Goal: Task Accomplishment & Management: Use online tool/utility

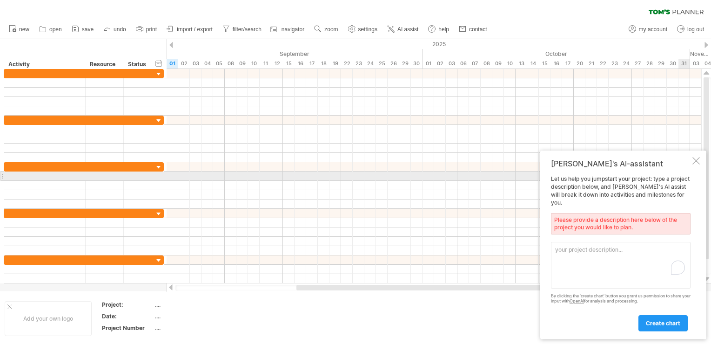
click at [694, 164] on div at bounding box center [696, 160] width 7 height 7
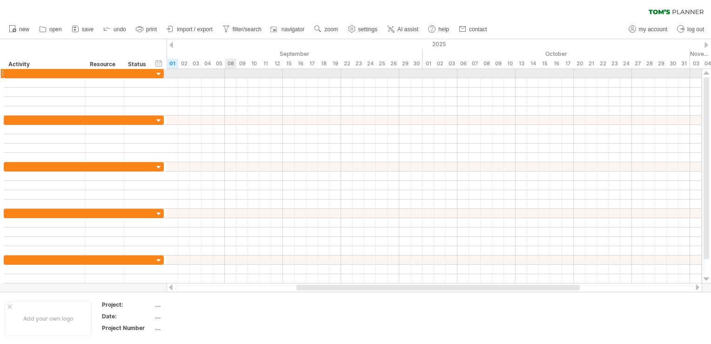
click at [229, 75] on div at bounding box center [434, 73] width 535 height 9
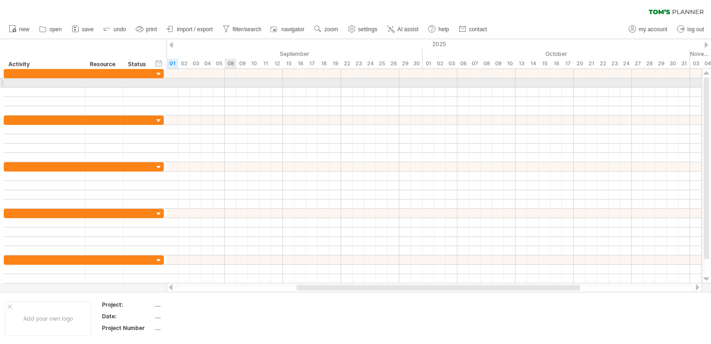
click at [232, 88] on div at bounding box center [434, 92] width 535 height 9
click at [398, 83] on div at bounding box center [434, 82] width 535 height 9
click at [231, 81] on div at bounding box center [434, 82] width 535 height 9
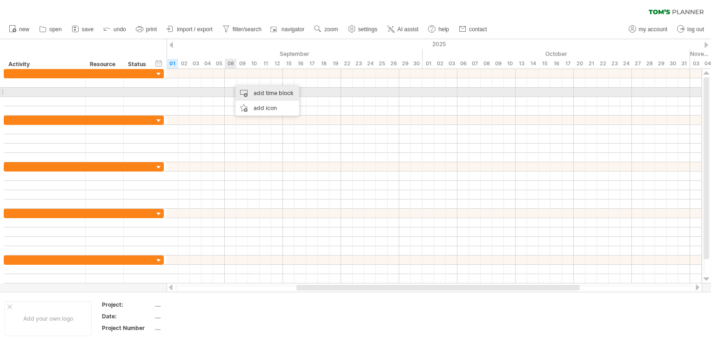
click at [247, 93] on div "add time block" at bounding box center [268, 93] width 64 height 15
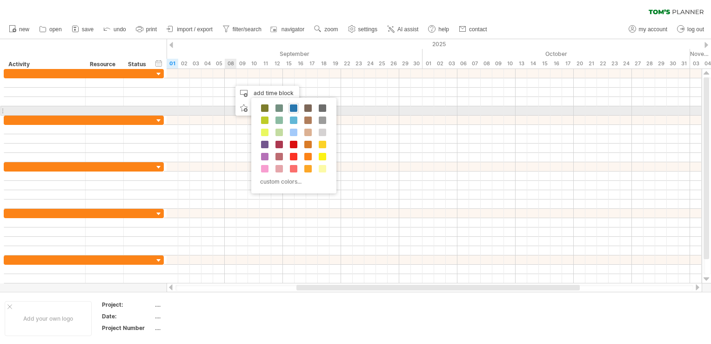
click at [292, 109] on span at bounding box center [293, 107] width 7 height 7
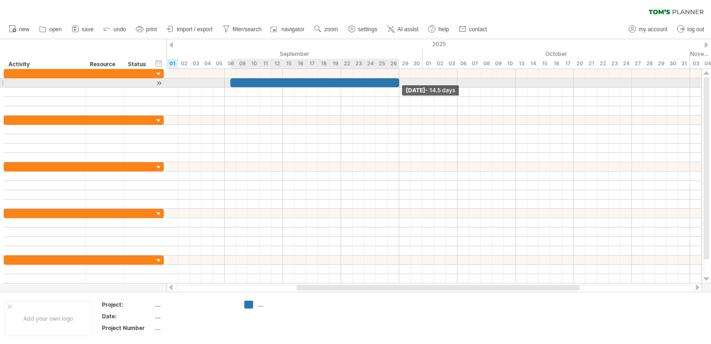
drag, startPoint x: 241, startPoint y: 84, endPoint x: 400, endPoint y: 85, distance: 158.7
click at [400, 85] on span at bounding box center [400, 82] width 4 height 9
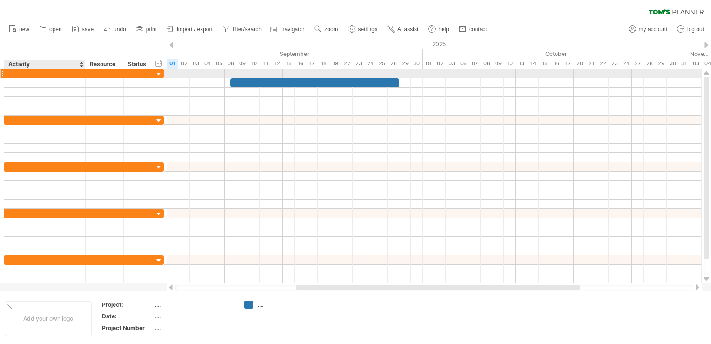
click at [41, 75] on div at bounding box center [45, 73] width 72 height 9
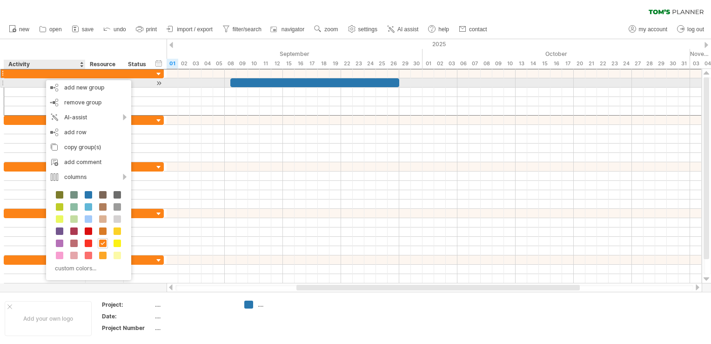
click at [21, 85] on div at bounding box center [45, 82] width 72 height 9
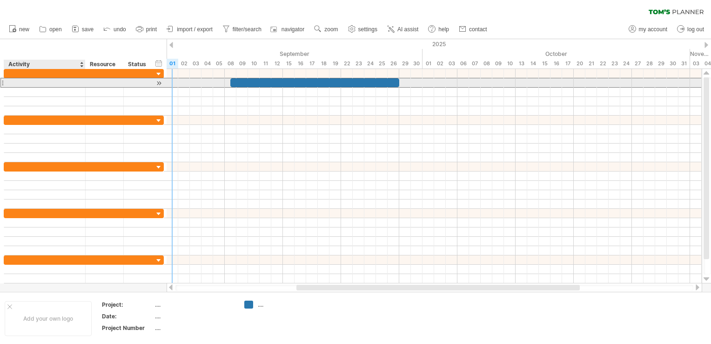
click at [72, 81] on div at bounding box center [45, 82] width 72 height 9
type input "*"
type input "**********"
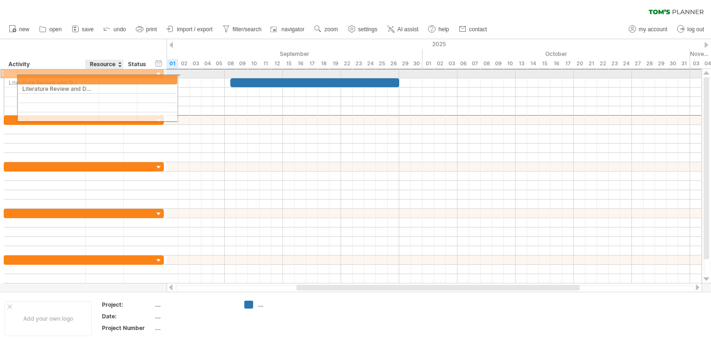
drag, startPoint x: 86, startPoint y: 74, endPoint x: 108, endPoint y: 74, distance: 22.8
click at [108, 74] on div at bounding box center [105, 73] width 38 height 9
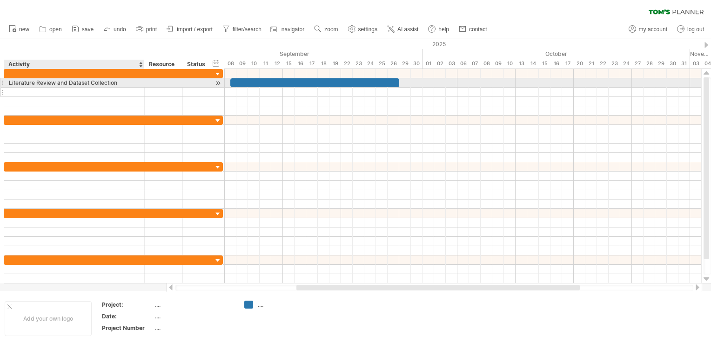
drag, startPoint x: 84, startPoint y: 82, endPoint x: 143, endPoint y: 91, distance: 59.8
click at [143, 91] on div "**********" at bounding box center [113, 92] width 219 height 47
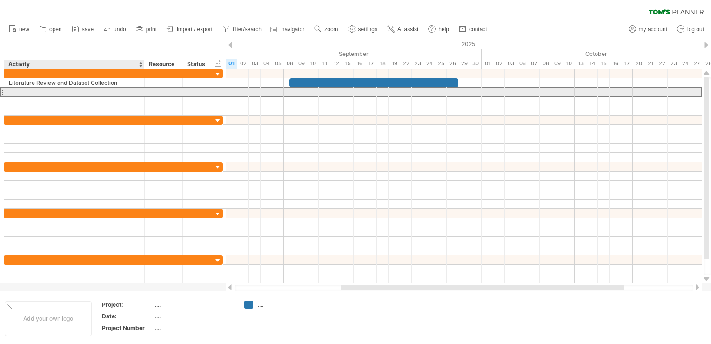
click at [24, 93] on div at bounding box center [74, 92] width 131 height 9
click at [24, 93] on input "text" at bounding box center [74, 92] width 131 height 9
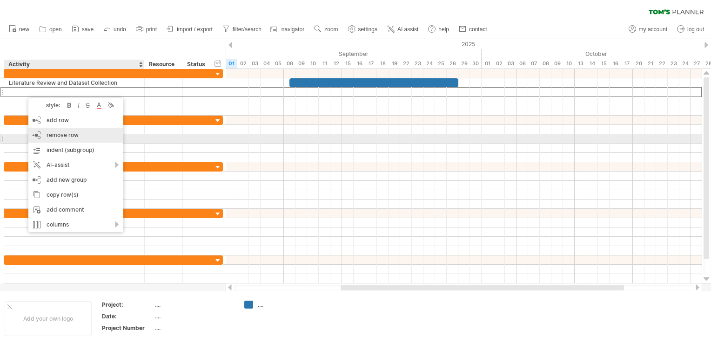
click at [64, 137] on span "remove row" at bounding box center [63, 134] width 32 height 7
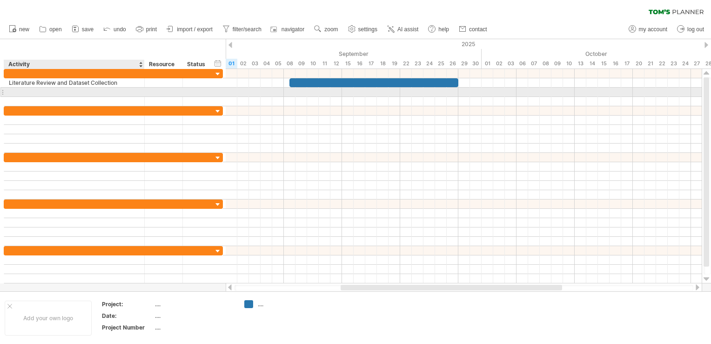
click at [30, 92] on div at bounding box center [74, 92] width 131 height 9
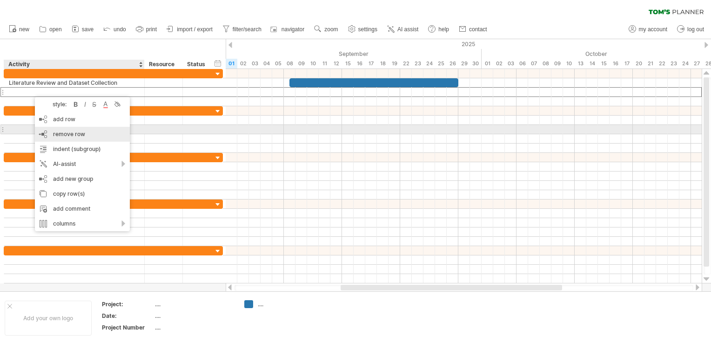
click at [54, 132] on span "remove row" at bounding box center [69, 133] width 32 height 7
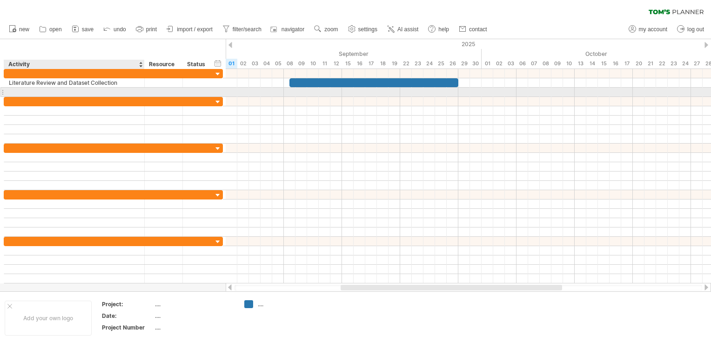
click at [32, 92] on div at bounding box center [74, 92] width 131 height 9
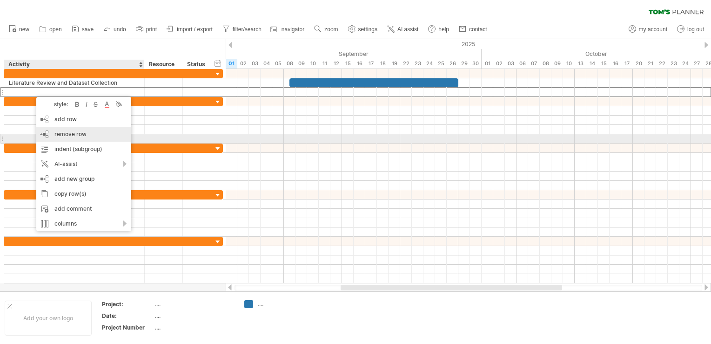
click at [56, 135] on span "remove row" at bounding box center [70, 133] width 32 height 7
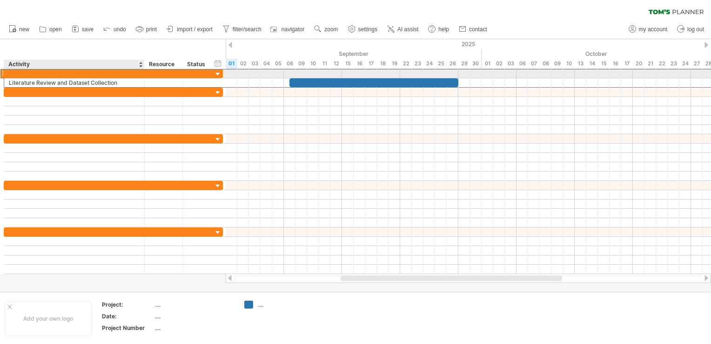
click at [34, 74] on div at bounding box center [74, 73] width 131 height 9
click at [88, 75] on input "text" at bounding box center [74, 73] width 131 height 9
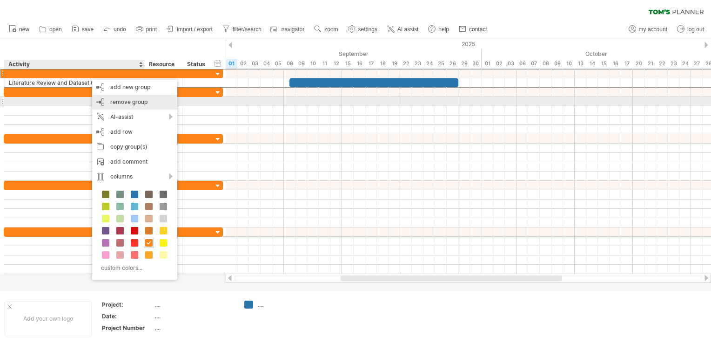
click at [120, 101] on span "remove group" at bounding box center [128, 101] width 37 height 7
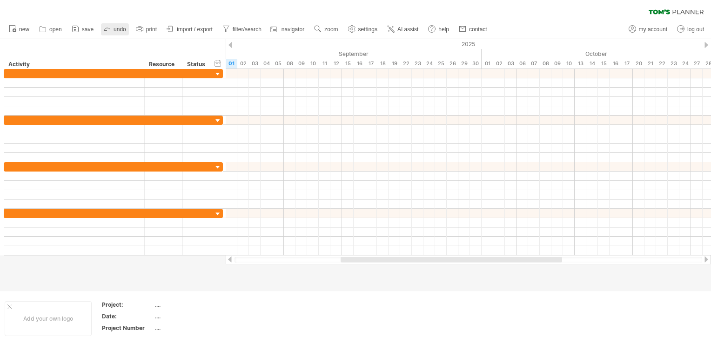
click at [112, 30] on link "undo" at bounding box center [115, 29] width 28 height 12
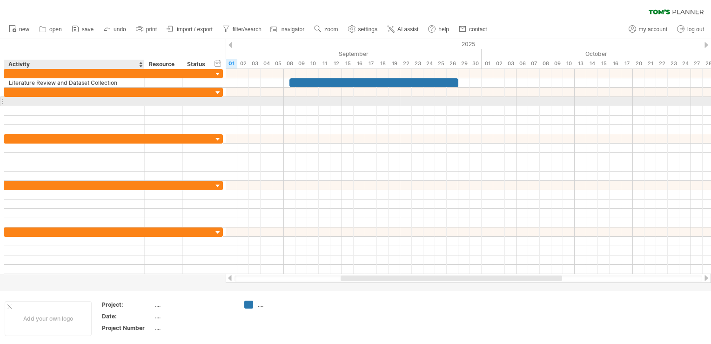
click at [80, 101] on div at bounding box center [74, 101] width 131 height 9
click at [133, 97] on div at bounding box center [74, 101] width 131 height 9
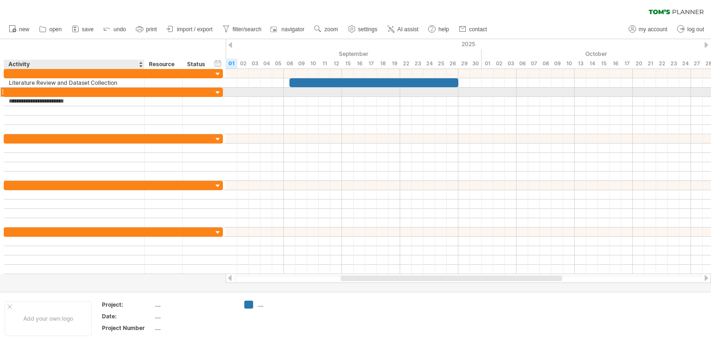
type input "**********"
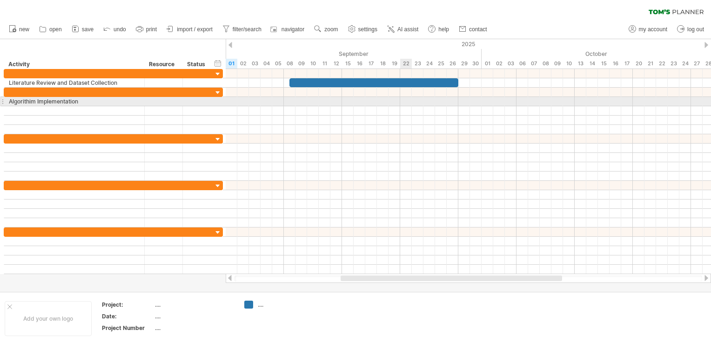
click at [408, 99] on div at bounding box center [469, 101] width 486 height 9
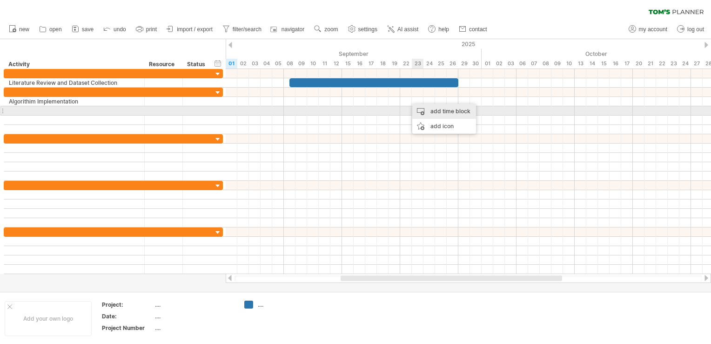
click at [423, 107] on div "add time block" at bounding box center [444, 111] width 64 height 15
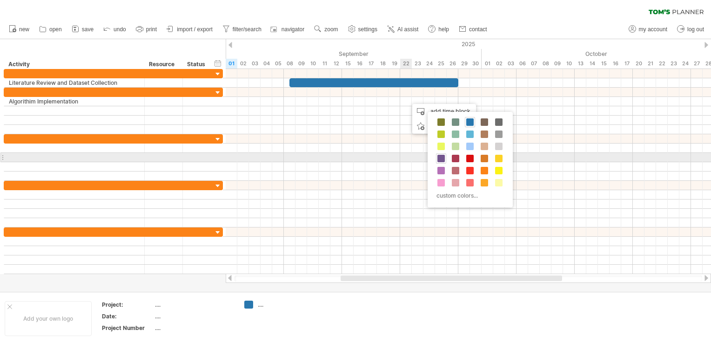
click at [442, 158] on span at bounding box center [441, 158] width 7 height 7
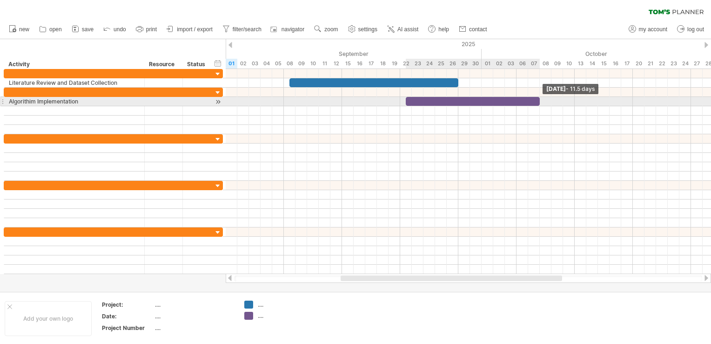
drag, startPoint x: 419, startPoint y: 100, endPoint x: 542, endPoint y: 101, distance: 122.9
click at [542, 101] on div "[DATE] - 11.5 days" at bounding box center [469, 171] width 486 height 205
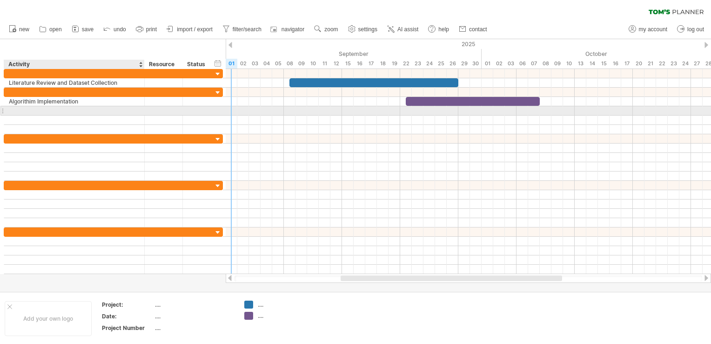
click at [55, 110] on div at bounding box center [74, 110] width 131 height 9
click at [52, 105] on div "Algorithim Implementation" at bounding box center [74, 101] width 131 height 9
click at [51, 112] on div at bounding box center [74, 110] width 131 height 9
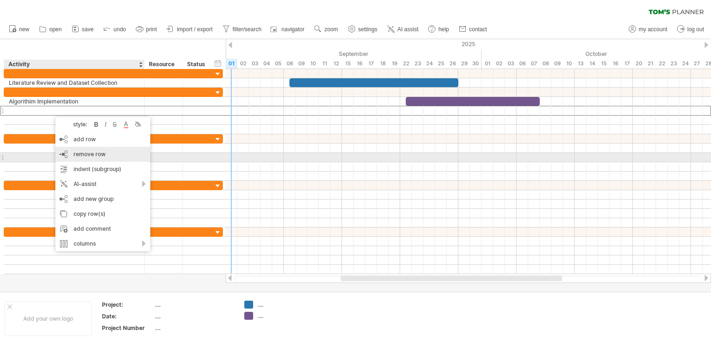
click at [71, 154] on div "remove row remove selected rows" at bounding box center [102, 154] width 95 height 15
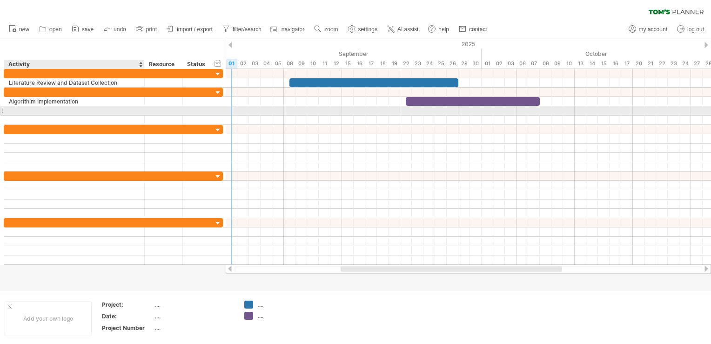
click at [56, 113] on div at bounding box center [74, 110] width 131 height 9
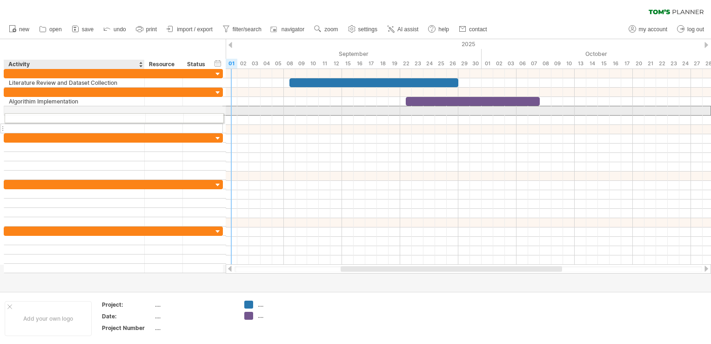
click at [58, 116] on div "**********" at bounding box center [113, 111] width 219 height 46
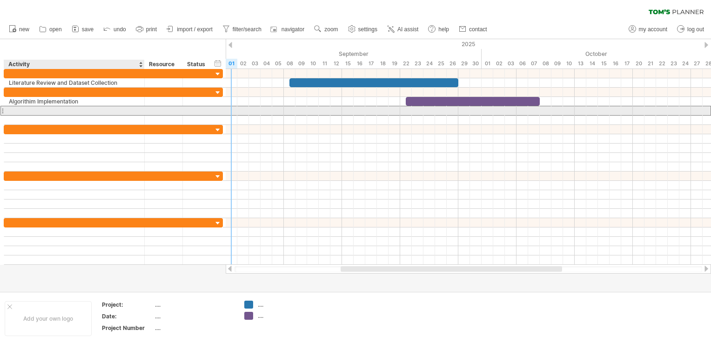
click at [55, 109] on div at bounding box center [74, 110] width 131 height 9
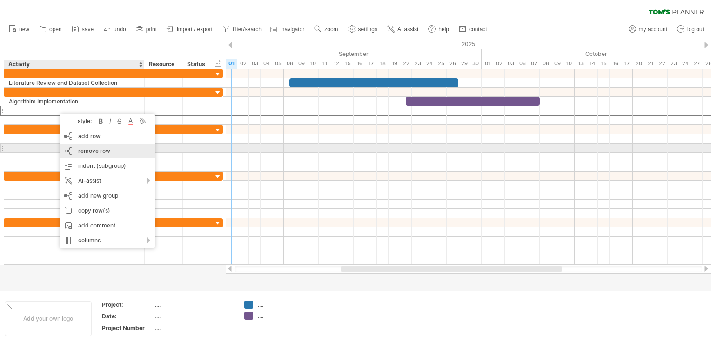
click at [75, 150] on div "remove row remove selected rows" at bounding box center [107, 150] width 95 height 15
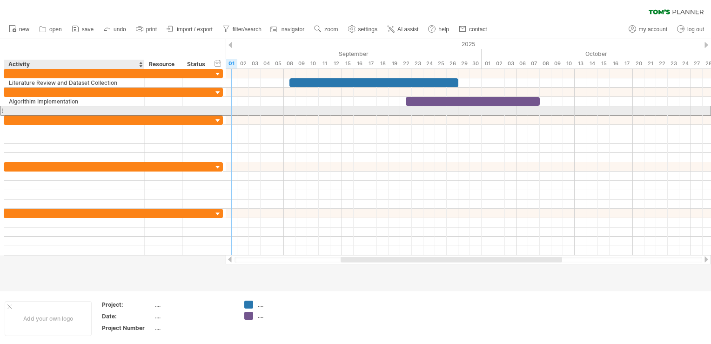
click at [139, 113] on div at bounding box center [74, 110] width 131 height 9
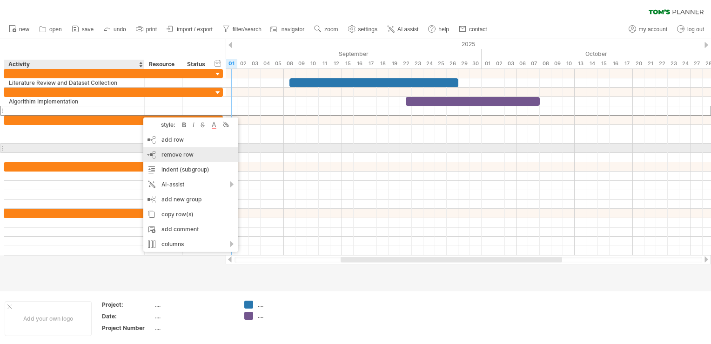
click at [162, 152] on span "remove row" at bounding box center [178, 154] width 32 height 7
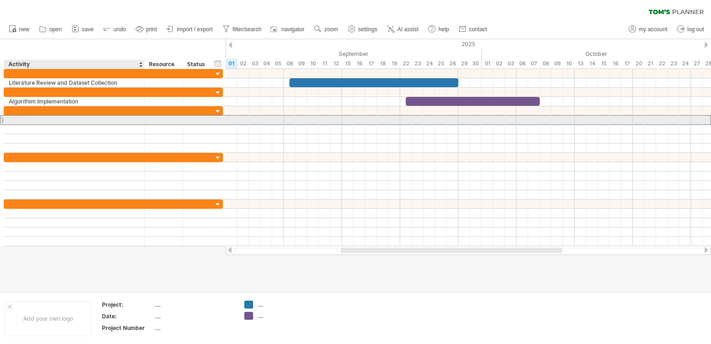
click at [56, 120] on div at bounding box center [74, 119] width 131 height 9
click at [0, 0] on input "text" at bounding box center [0, 0] width 0 height 0
click at [73, 117] on div "Benchmarking" at bounding box center [74, 119] width 131 height 9
click at [93, 121] on div "Benchmarking Clustering" at bounding box center [74, 119] width 131 height 9
type input "**********"
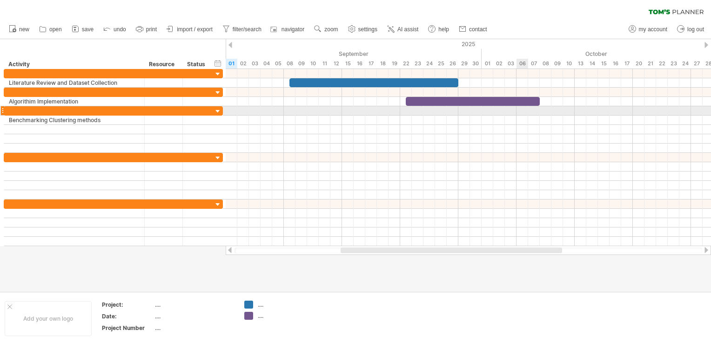
click at [521, 110] on div at bounding box center [469, 110] width 486 height 9
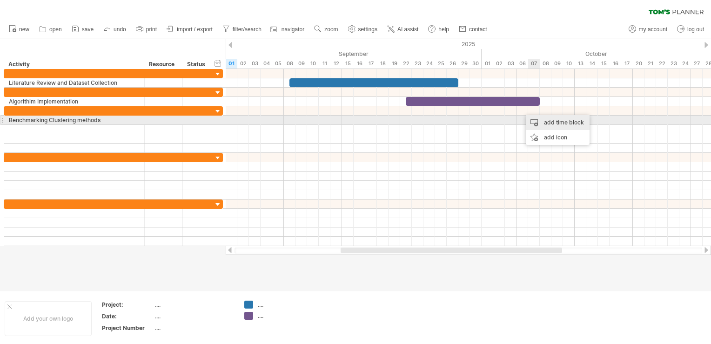
click at [547, 124] on div "add time block" at bounding box center [558, 122] width 64 height 15
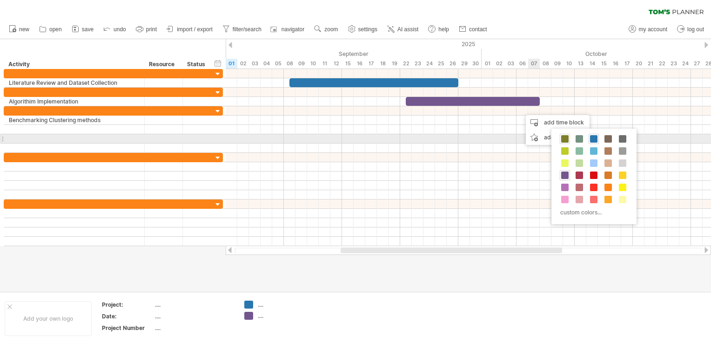
click at [564, 139] on span at bounding box center [564, 138] width 7 height 7
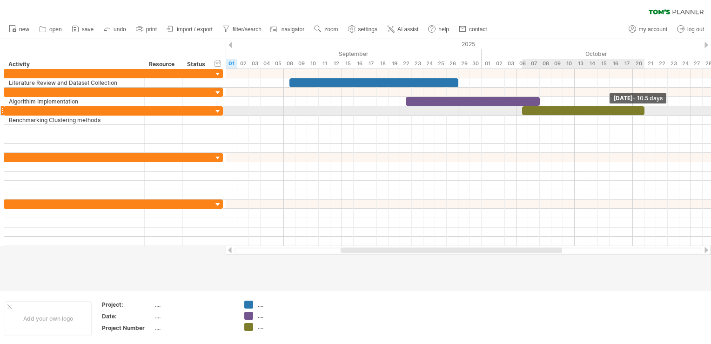
drag, startPoint x: 535, startPoint y: 111, endPoint x: 648, endPoint y: 111, distance: 112.7
click at [648, 111] on div "[DATE] - 10.5 days" at bounding box center [469, 157] width 486 height 177
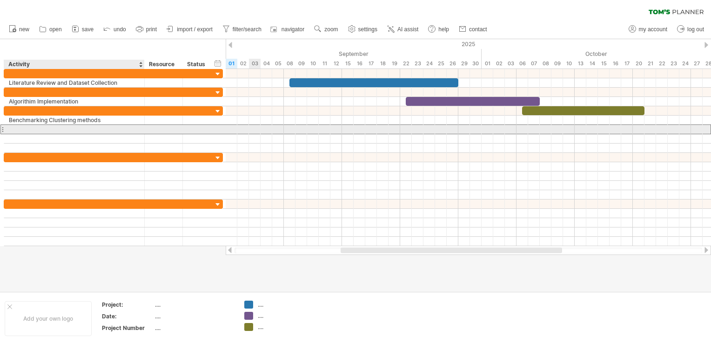
click at [121, 128] on div at bounding box center [74, 129] width 131 height 9
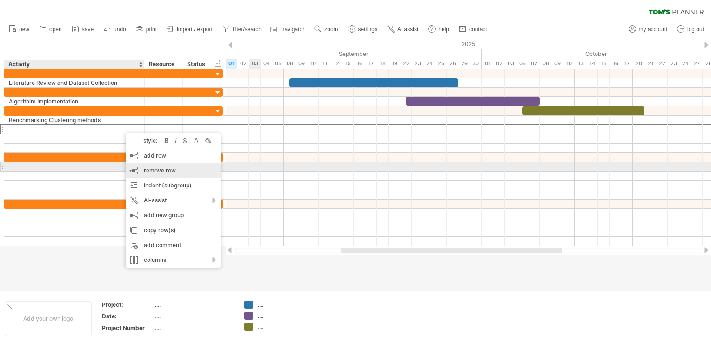
click at [150, 169] on span "remove row" at bounding box center [160, 170] width 32 height 7
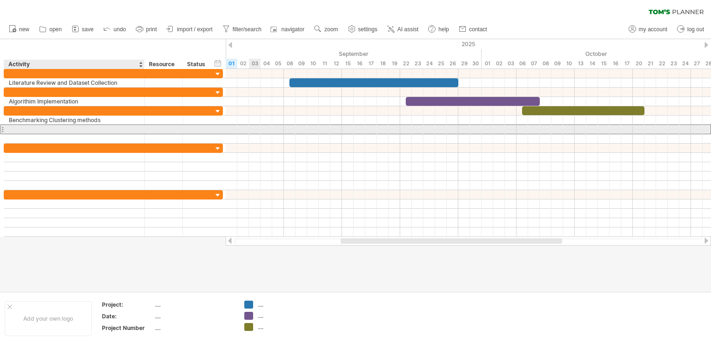
click at [101, 126] on div at bounding box center [74, 129] width 131 height 9
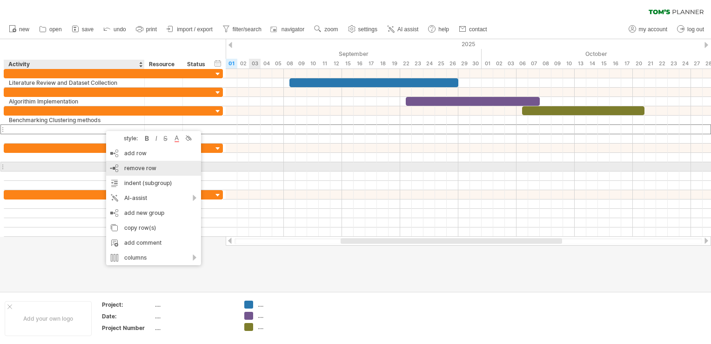
click at [120, 165] on div "remove row remove selected rows" at bounding box center [153, 168] width 95 height 15
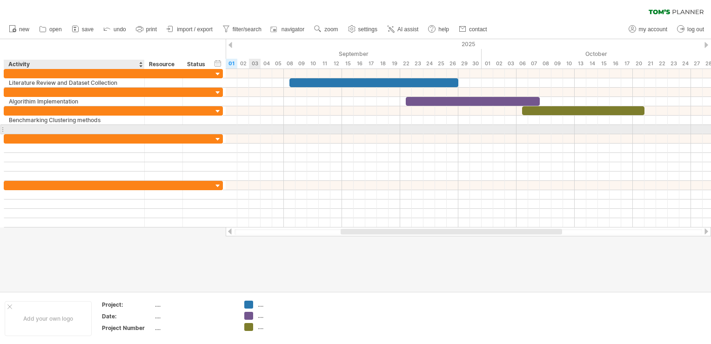
click at [60, 129] on div at bounding box center [74, 129] width 131 height 9
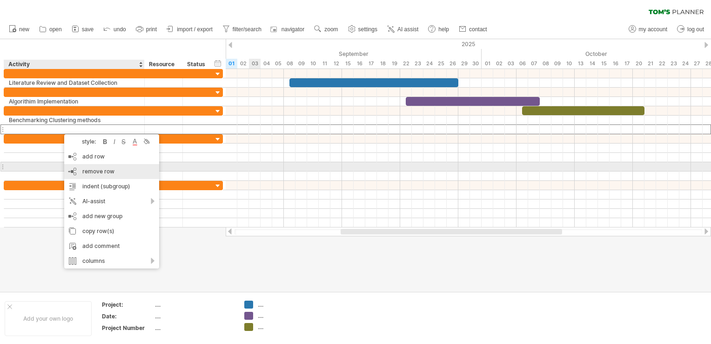
click at [81, 169] on div "remove row remove selected rows" at bounding box center [111, 171] width 95 height 15
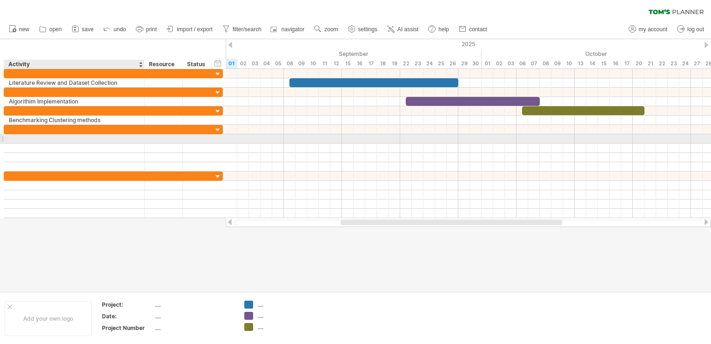
click at [43, 136] on div at bounding box center [74, 138] width 131 height 9
type input "**********"
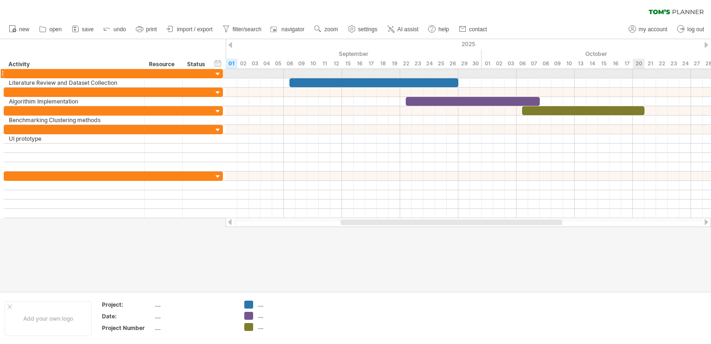
click at [641, 70] on div at bounding box center [469, 73] width 486 height 9
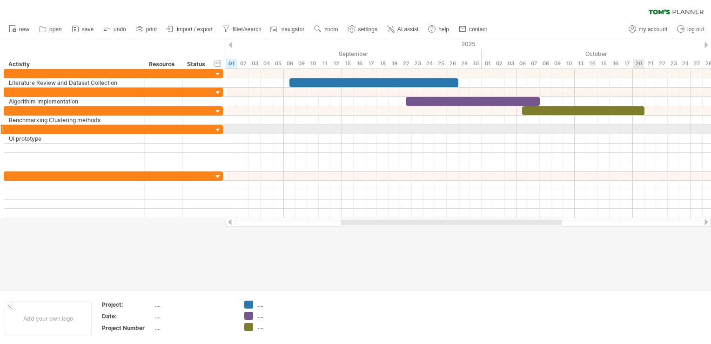
click at [635, 125] on div at bounding box center [469, 129] width 486 height 9
click at [634, 127] on div at bounding box center [469, 129] width 486 height 9
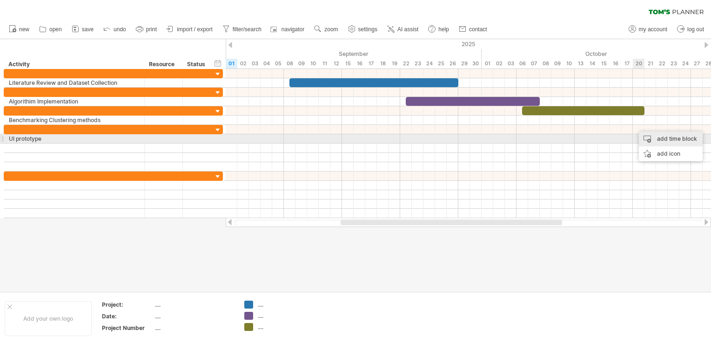
click at [652, 136] on div "add time block" at bounding box center [671, 138] width 64 height 15
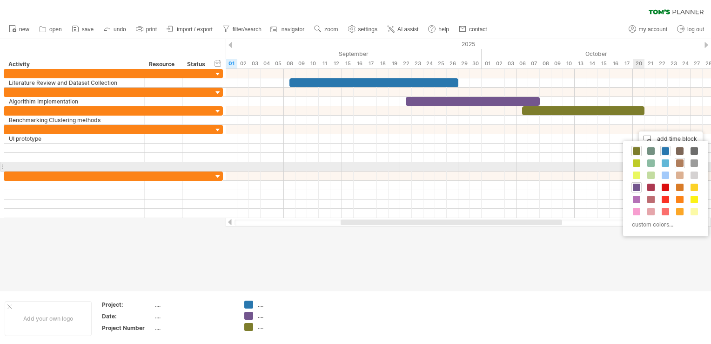
click at [678, 162] on span at bounding box center [679, 162] width 7 height 7
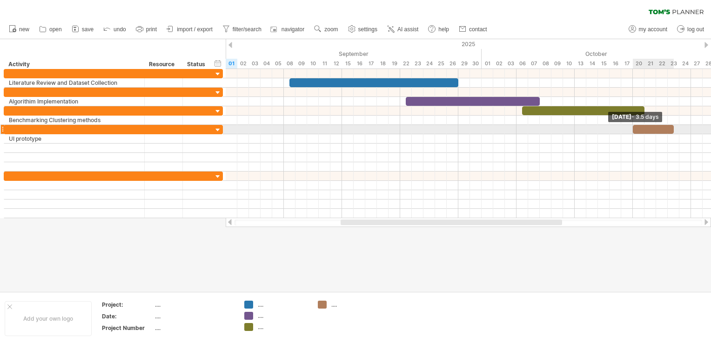
drag, startPoint x: 643, startPoint y: 129, endPoint x: 674, endPoint y: 129, distance: 30.7
click at [674, 129] on span at bounding box center [674, 129] width 4 height 9
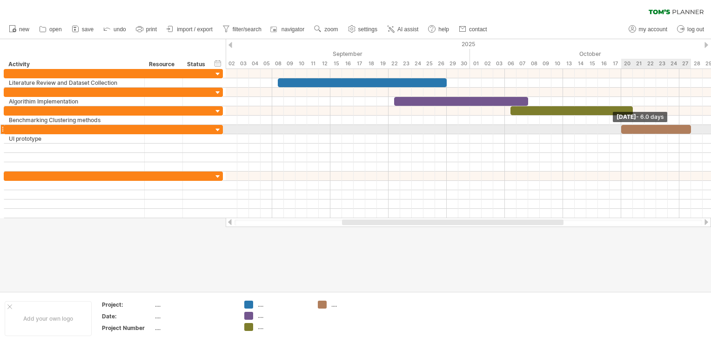
drag, startPoint x: 674, startPoint y: 129, endPoint x: 689, endPoint y: 126, distance: 15.2
click at [689, 126] on div at bounding box center [656, 129] width 70 height 9
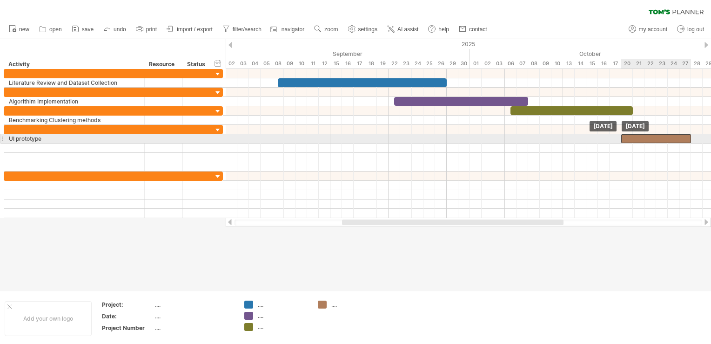
drag, startPoint x: 631, startPoint y: 128, endPoint x: 632, endPoint y: 135, distance: 7.5
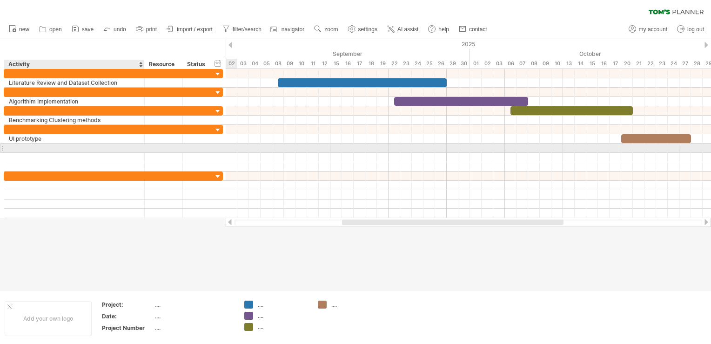
click at [84, 150] on div at bounding box center [74, 147] width 131 height 9
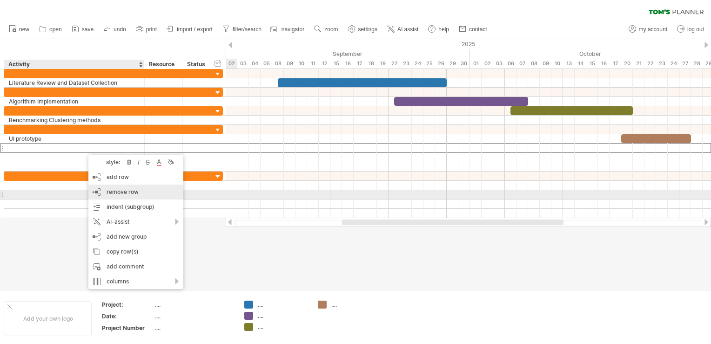
click at [115, 194] on span "remove row" at bounding box center [123, 191] width 32 height 7
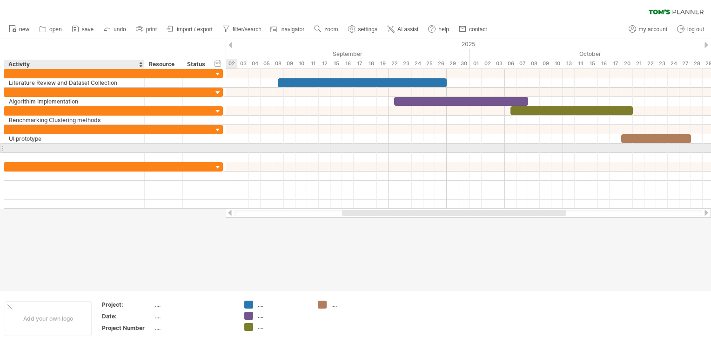
click at [81, 146] on div at bounding box center [74, 147] width 131 height 9
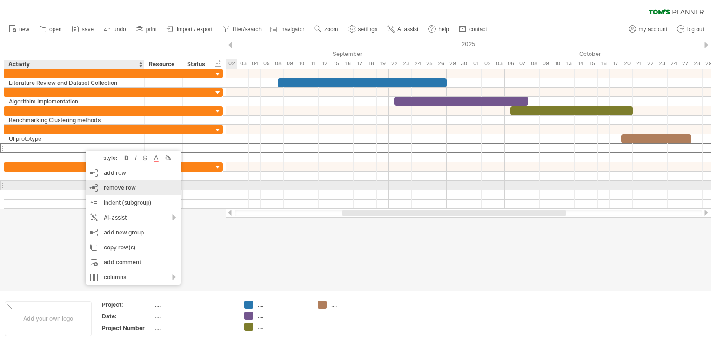
click at [104, 187] on span "remove row" at bounding box center [120, 187] width 32 height 7
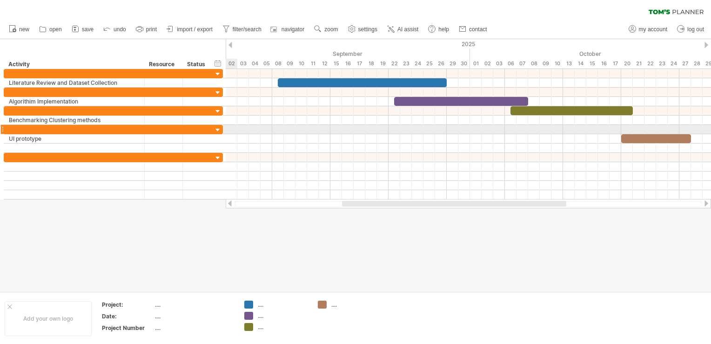
click at [218, 128] on div at bounding box center [218, 130] width 9 height 9
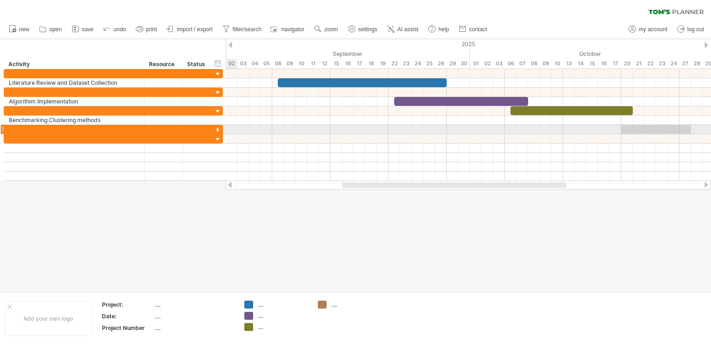
click at [218, 128] on div at bounding box center [218, 130] width 9 height 9
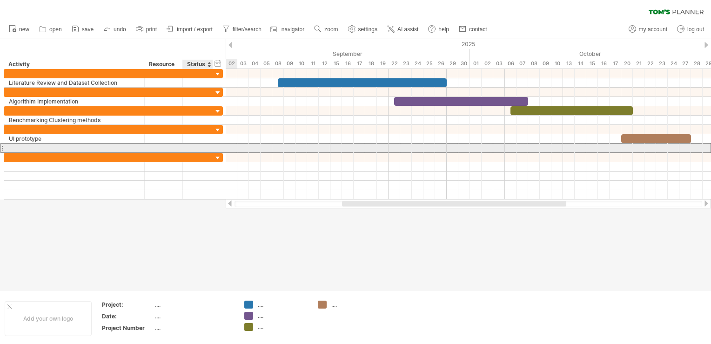
click at [190, 144] on div at bounding box center [198, 147] width 20 height 9
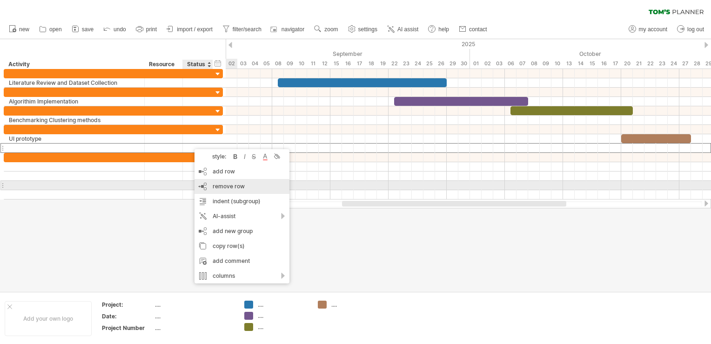
click at [216, 182] on span "remove row" at bounding box center [229, 185] width 32 height 7
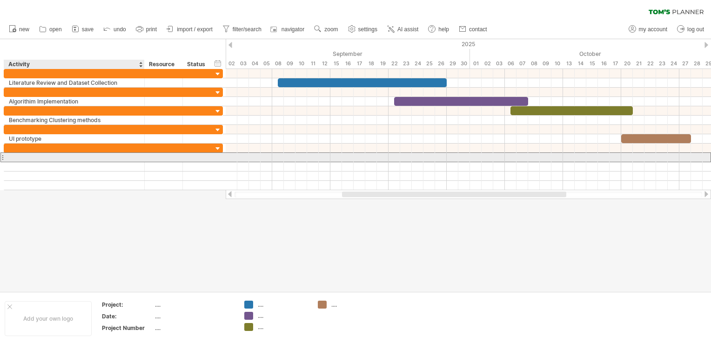
click at [57, 155] on div at bounding box center [74, 157] width 131 height 9
type input "**********"
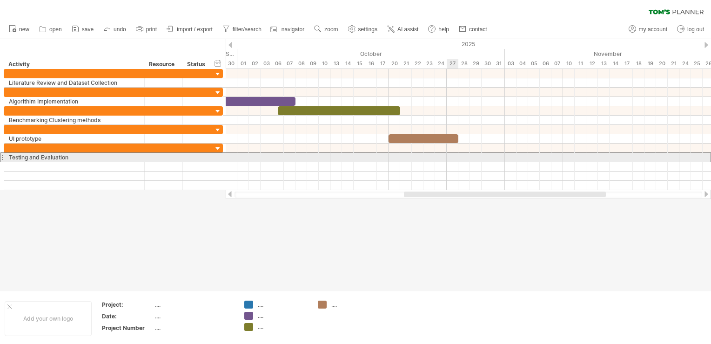
click at [447, 157] on div at bounding box center [469, 157] width 486 height 10
click at [451, 156] on div at bounding box center [469, 157] width 486 height 9
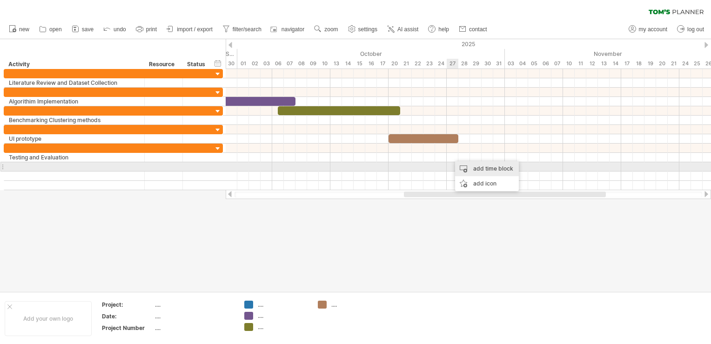
click at [465, 166] on div "add time block" at bounding box center [487, 168] width 64 height 15
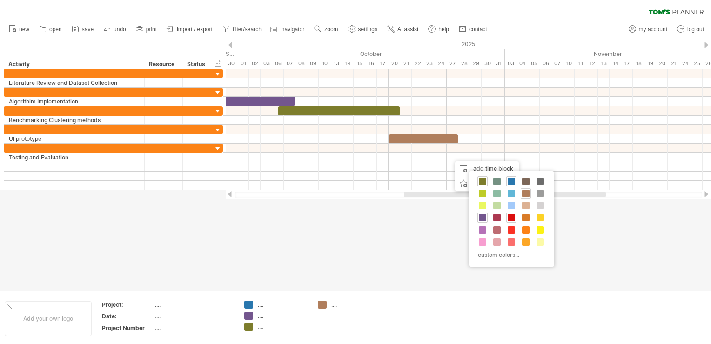
click at [512, 219] on span at bounding box center [511, 217] width 7 height 7
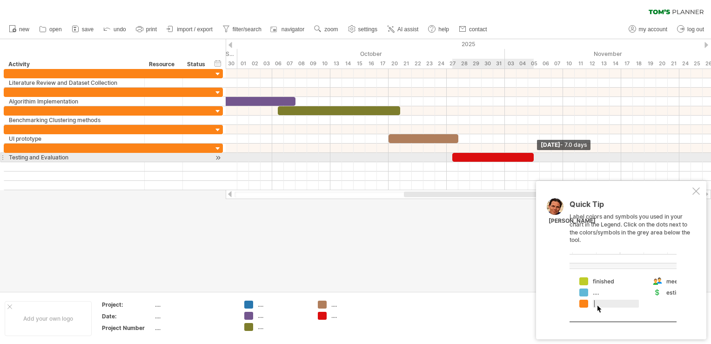
drag, startPoint x: 463, startPoint y: 155, endPoint x: 530, endPoint y: 157, distance: 67.5
click at [530, 157] on div at bounding box center [492, 157] width 81 height 9
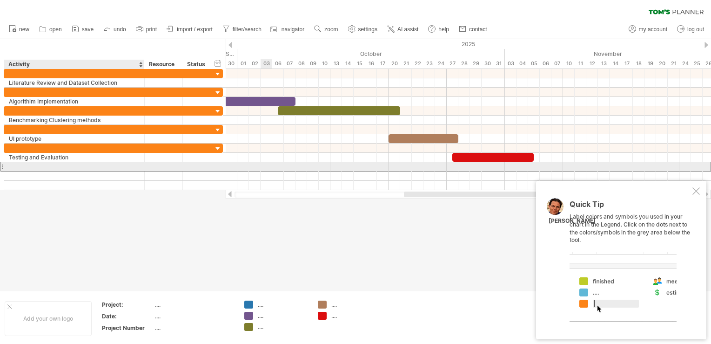
click at [12, 168] on div at bounding box center [74, 166] width 131 height 9
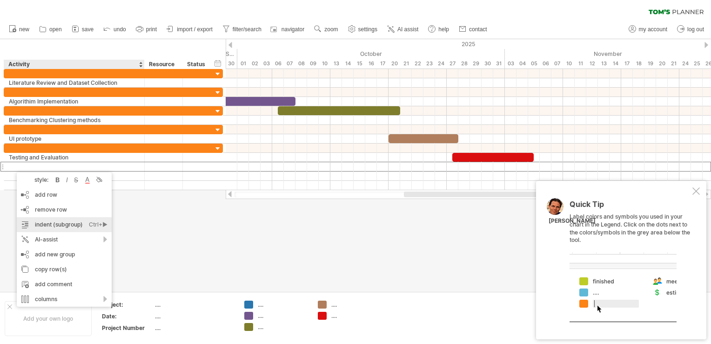
click at [40, 224] on div "indent (subgroup) Ctrl+► Cmd+►" at bounding box center [64, 224] width 95 height 15
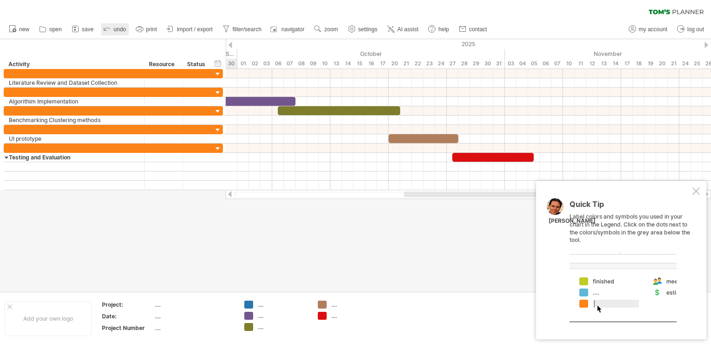
click at [116, 32] on span "undo" at bounding box center [120, 29] width 13 height 7
click at [19, 193] on div at bounding box center [355, 165] width 711 height 252
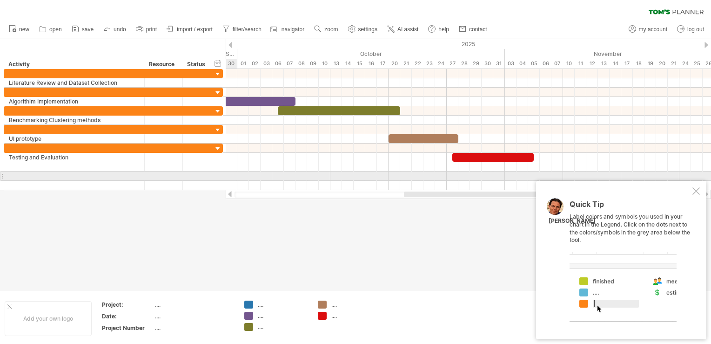
click at [4, 175] on div at bounding box center [2, 176] width 4 height 10
click at [1, 175] on div at bounding box center [2, 176] width 4 height 10
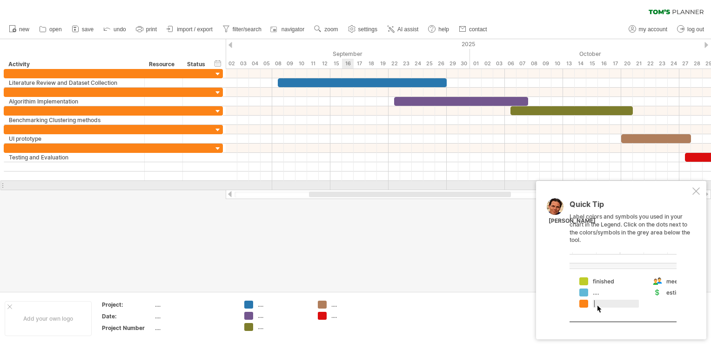
drag, startPoint x: 438, startPoint y: 193, endPoint x: 343, endPoint y: 182, distance: 95.6
click at [343, 182] on div "Trying to reach [DOMAIN_NAME] Connected again... 0% clear filter new" at bounding box center [355, 172] width 711 height 344
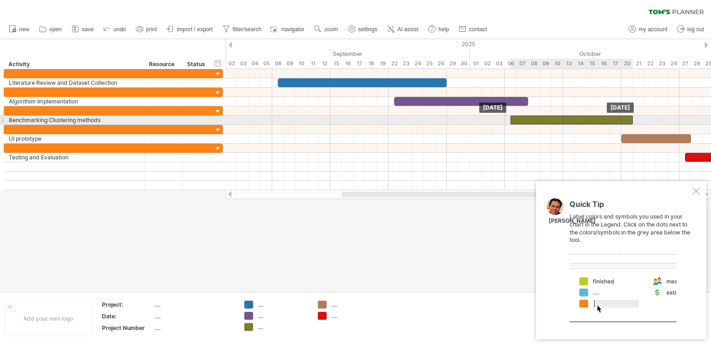
drag, startPoint x: 534, startPoint y: 110, endPoint x: 534, endPoint y: 117, distance: 6.5
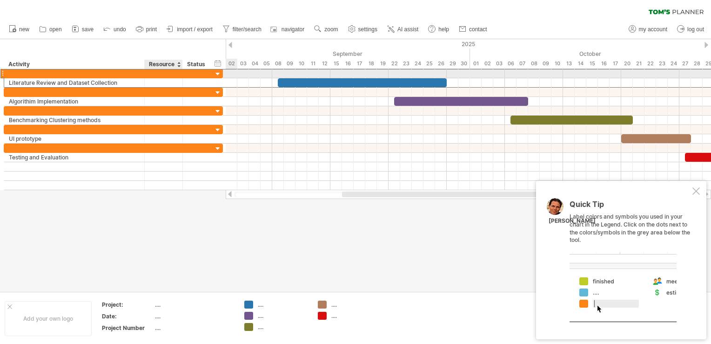
click at [168, 73] on div at bounding box center [163, 73] width 28 height 9
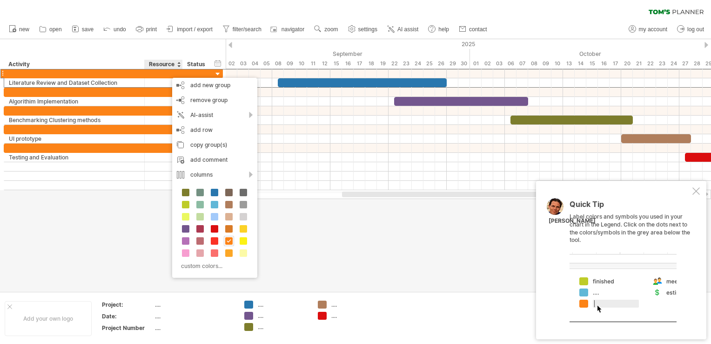
click at [98, 210] on div at bounding box center [355, 165] width 711 height 252
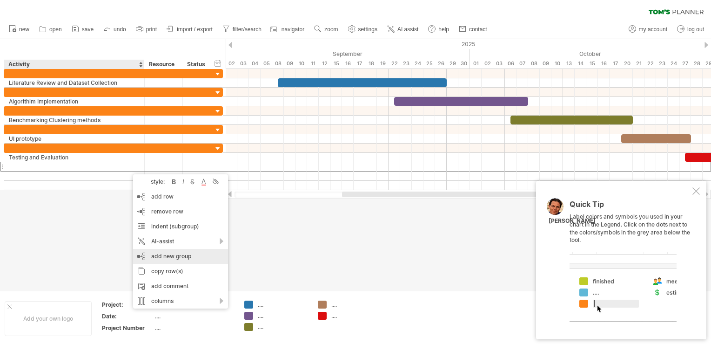
click at [174, 255] on div "add new group" at bounding box center [180, 256] width 95 height 15
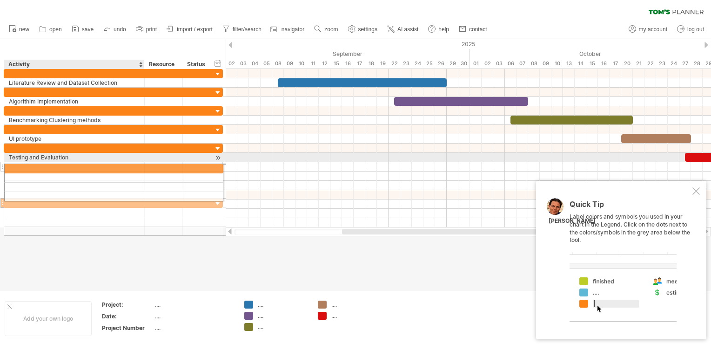
drag, startPoint x: 82, startPoint y: 193, endPoint x: 77, endPoint y: 167, distance: 26.5
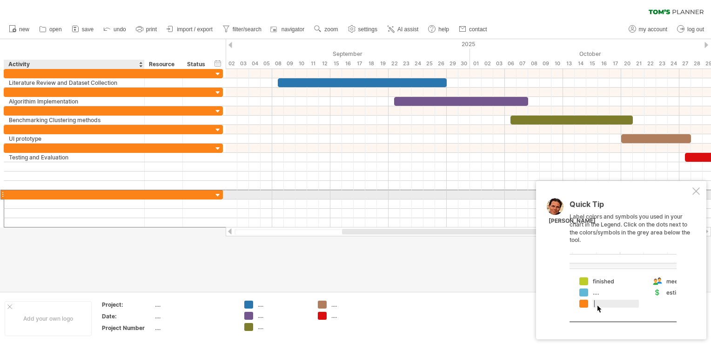
drag, startPoint x: 72, startPoint y: 195, endPoint x: 78, endPoint y: 193, distance: 6.3
click at [78, 193] on div at bounding box center [74, 194] width 131 height 9
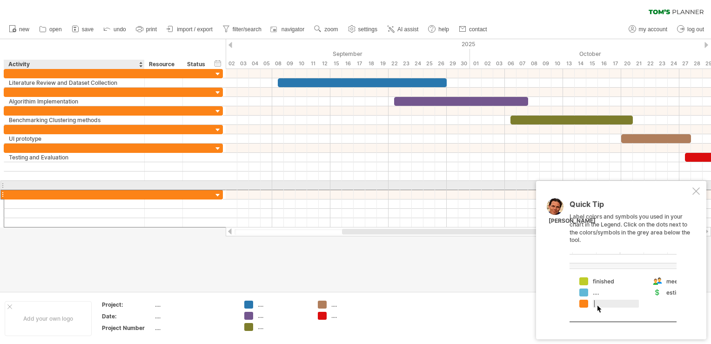
click at [73, 183] on div at bounding box center [74, 185] width 131 height 9
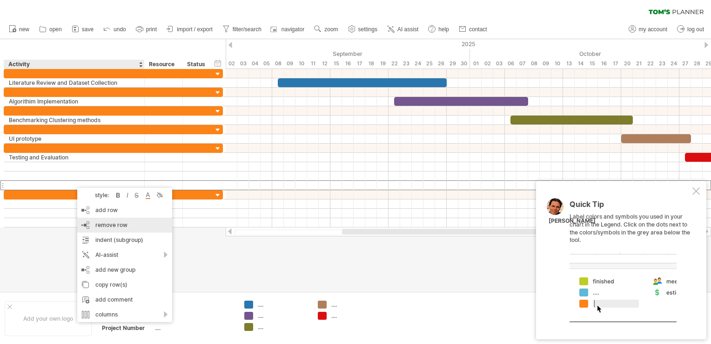
click at [101, 227] on span "remove row" at bounding box center [111, 224] width 32 height 7
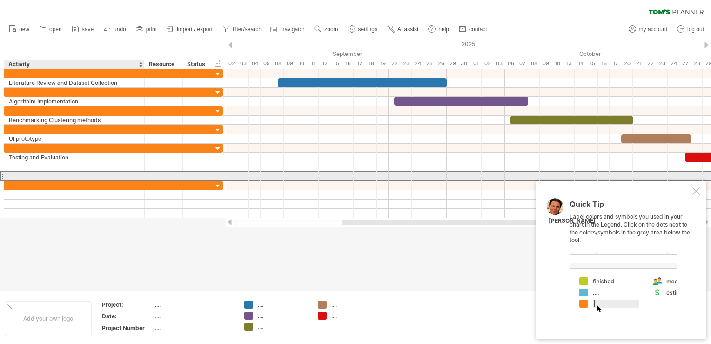
click at [79, 175] on div at bounding box center [74, 175] width 131 height 9
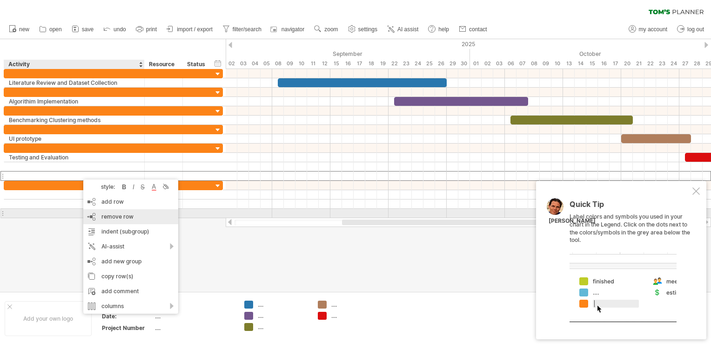
click at [95, 214] on div "remove row remove selected rows" at bounding box center [130, 216] width 95 height 15
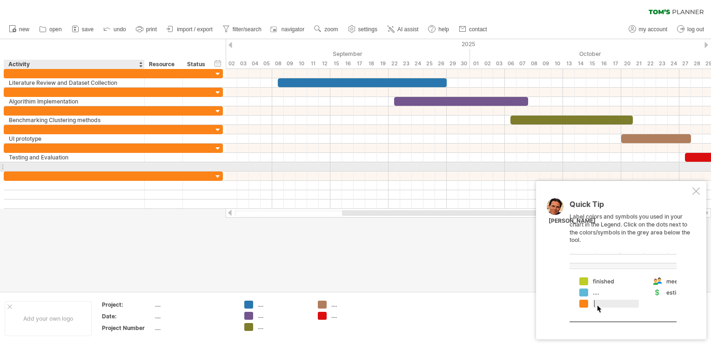
click at [63, 163] on div at bounding box center [74, 166] width 131 height 9
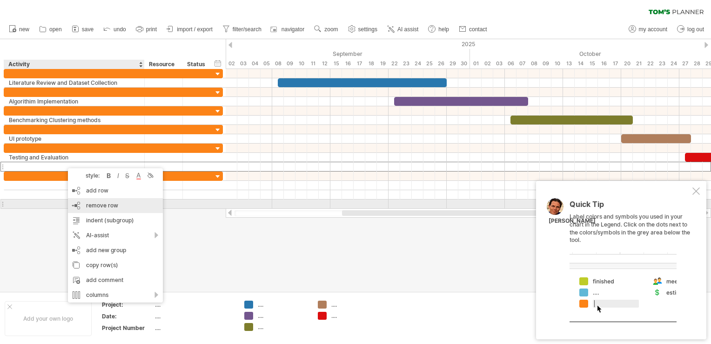
click at [86, 203] on div "remove row remove selected rows" at bounding box center [115, 205] width 95 height 15
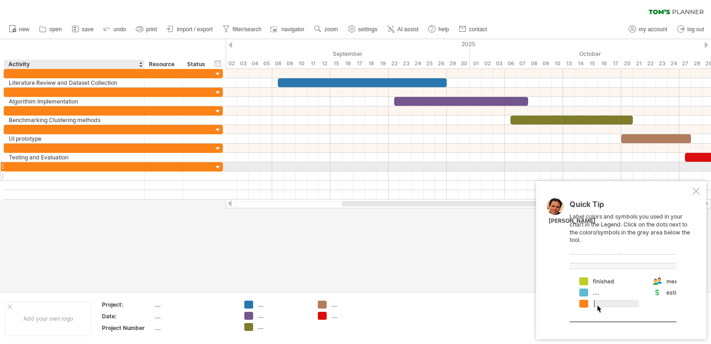
click at [51, 172] on div at bounding box center [74, 175] width 131 height 9
click at [62, 172] on div at bounding box center [74, 175] width 131 height 9
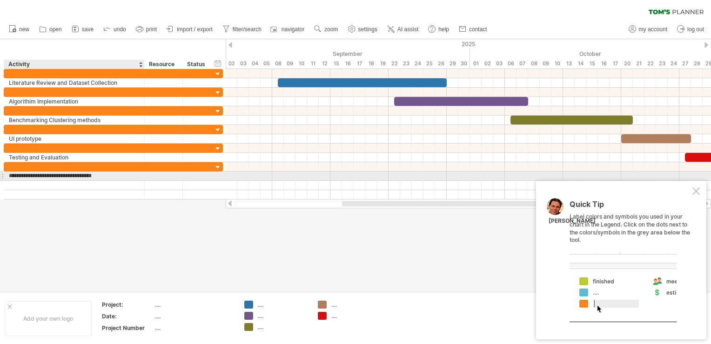
type input "**********"
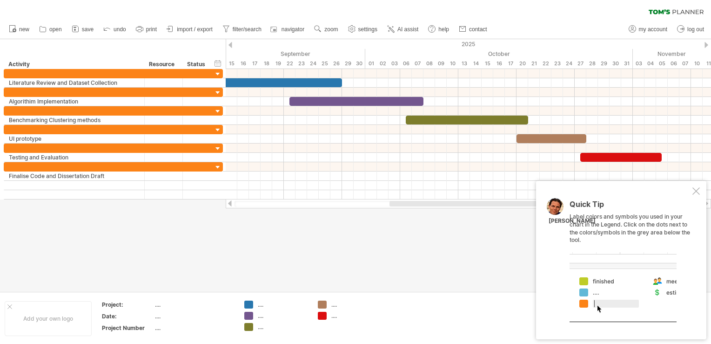
drag, startPoint x: 380, startPoint y: 204, endPoint x: 422, endPoint y: 204, distance: 41.9
click at [422, 204] on div at bounding box center [502, 204] width 224 height 6
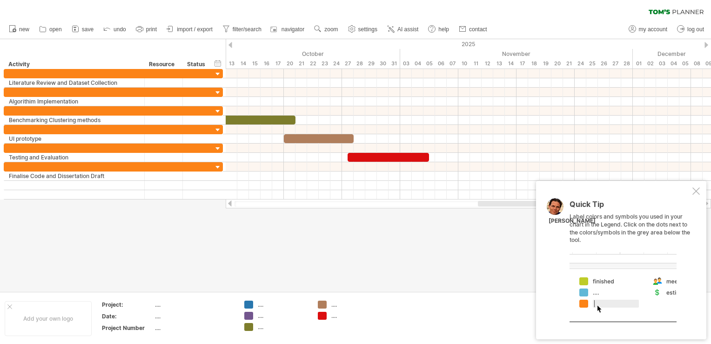
drag, startPoint x: 423, startPoint y: 202, endPoint x: 559, endPoint y: 206, distance: 136.0
click at [559, 206] on div "Trying to reach [DOMAIN_NAME] Connected again... 0% clear filter new" at bounding box center [355, 172] width 711 height 344
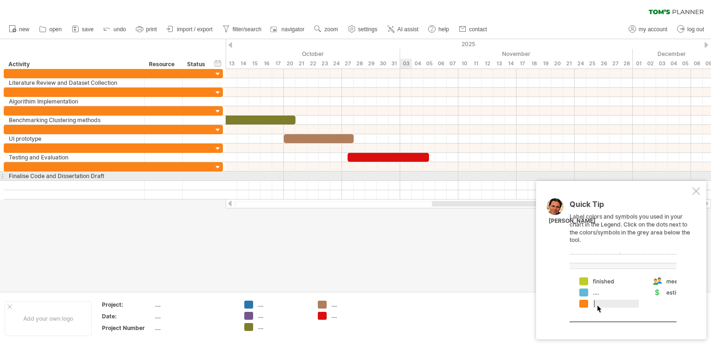
click at [405, 172] on div at bounding box center [469, 175] width 486 height 9
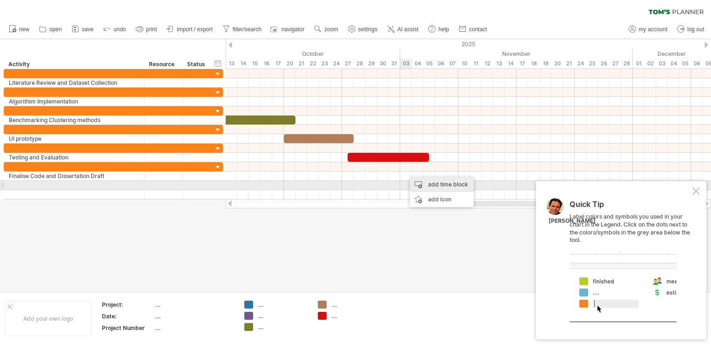
click at [425, 181] on div "add time block" at bounding box center [442, 184] width 64 height 15
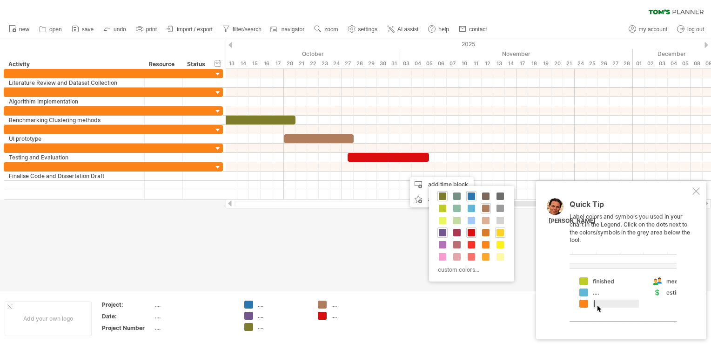
click at [498, 232] on span at bounding box center [500, 232] width 7 height 7
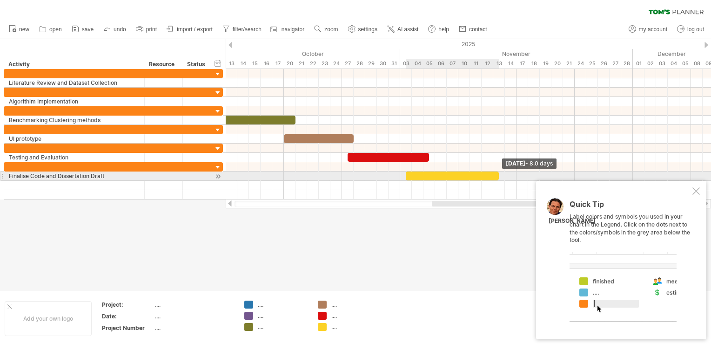
drag, startPoint x: 416, startPoint y: 173, endPoint x: 497, endPoint y: 176, distance: 81.5
click at [497, 176] on span at bounding box center [499, 175] width 4 height 9
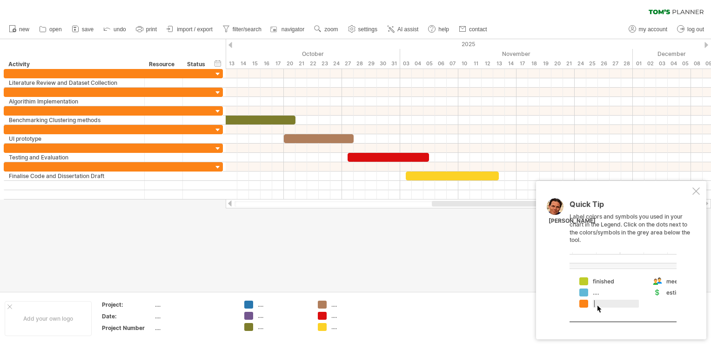
click at [442, 223] on div at bounding box center [355, 165] width 711 height 252
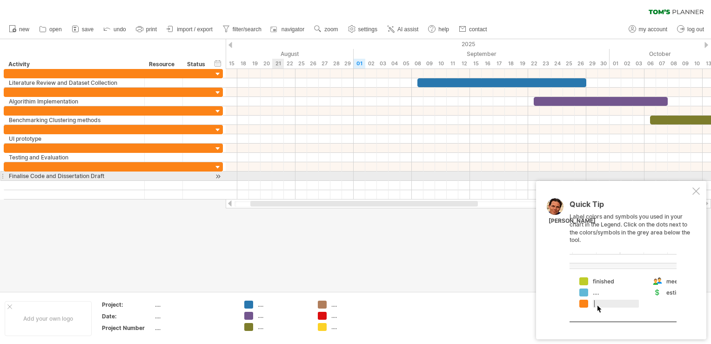
drag, startPoint x: 462, startPoint y: 203, endPoint x: 280, endPoint y: 176, distance: 183.5
click at [280, 176] on div "Trying to reach [DOMAIN_NAME] Connected again... 0% clear filter new" at bounding box center [355, 172] width 711 height 344
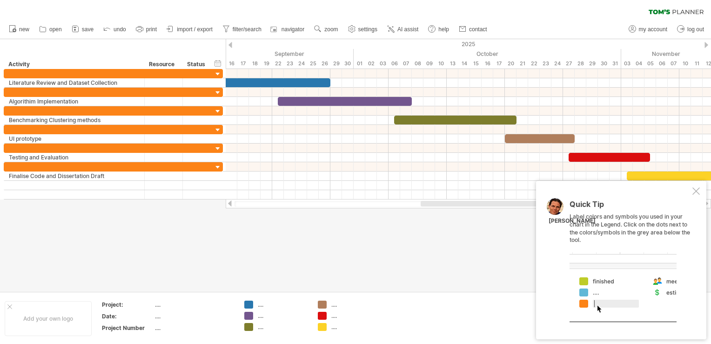
drag, startPoint x: 459, startPoint y: 204, endPoint x: 571, endPoint y: 202, distance: 111.7
click at [571, 202] on div "Trying to reach [DOMAIN_NAME] Connected again... 0% clear filter new" at bounding box center [355, 172] width 711 height 344
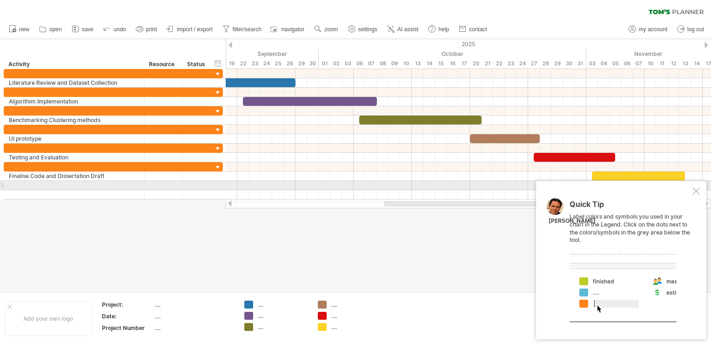
click at [697, 188] on div at bounding box center [696, 190] width 7 height 7
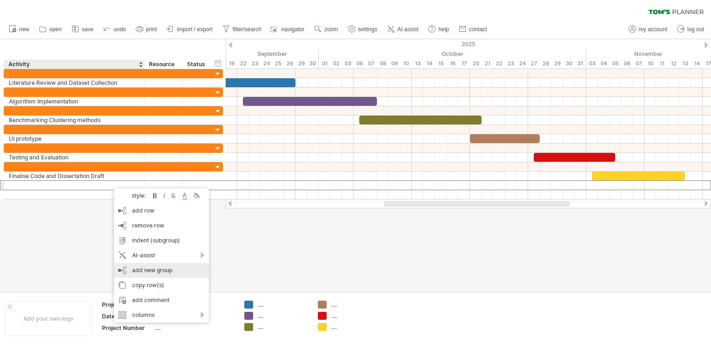
click at [142, 269] on div "add new group" at bounding box center [161, 270] width 95 height 15
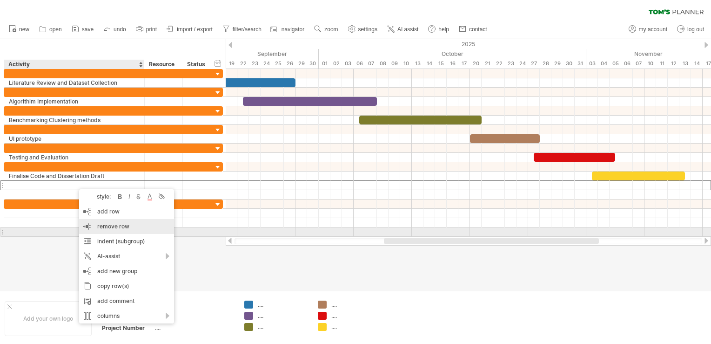
click at [99, 232] on div "remove row remove selected rows" at bounding box center [126, 226] width 95 height 15
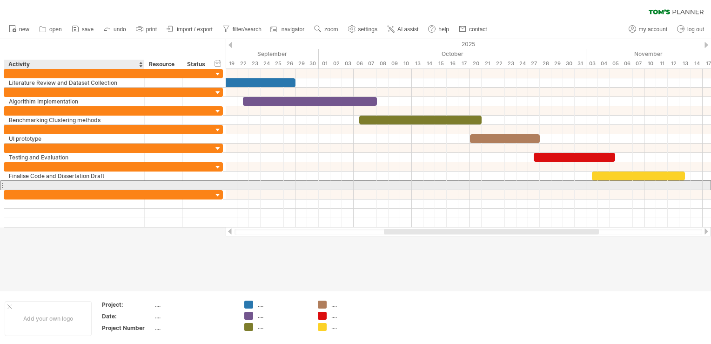
click at [58, 184] on div at bounding box center [74, 185] width 131 height 9
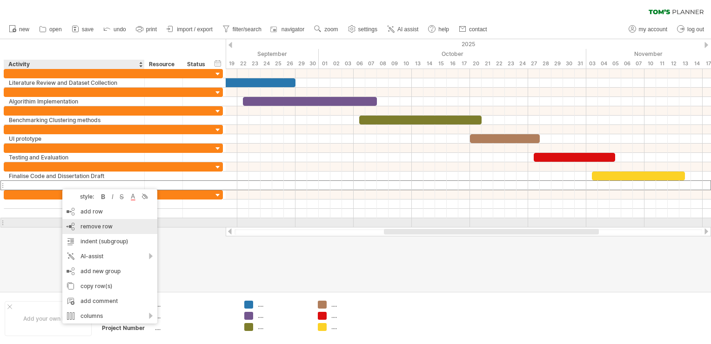
click at [81, 225] on span "remove row" at bounding box center [97, 226] width 32 height 7
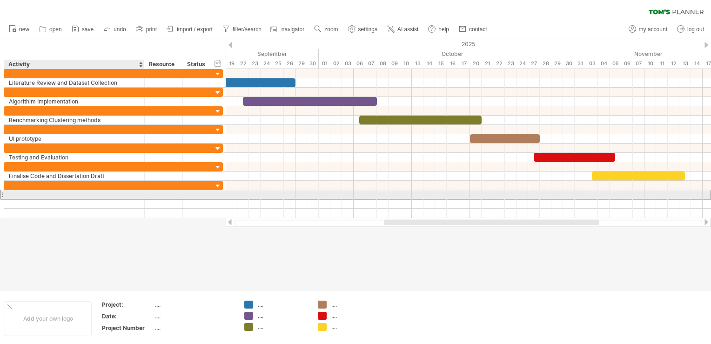
click at [47, 195] on div at bounding box center [74, 194] width 131 height 9
click at [100, 196] on div at bounding box center [74, 194] width 131 height 9
type input "**********"
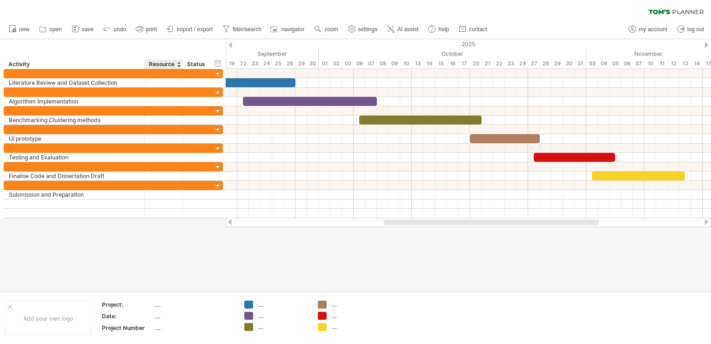
click at [155, 257] on div at bounding box center [355, 165] width 711 height 252
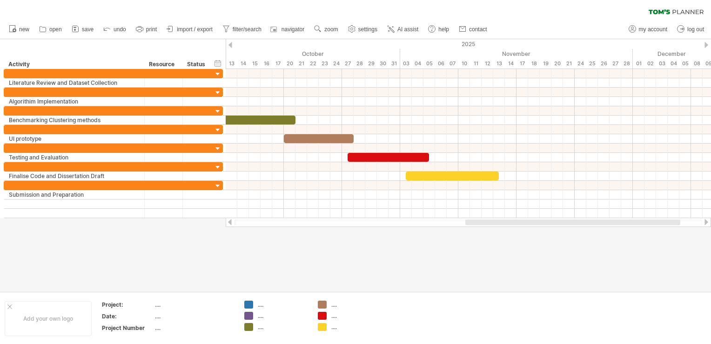
drag, startPoint x: 425, startPoint y: 224, endPoint x: 507, endPoint y: 221, distance: 82.0
click at [507, 221] on div at bounding box center [573, 222] width 215 height 6
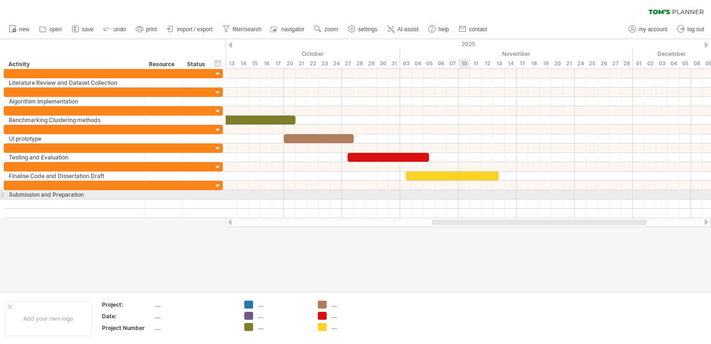
click at [466, 192] on div at bounding box center [469, 194] width 486 height 9
click at [486, 200] on div "add time block" at bounding box center [502, 204] width 64 height 15
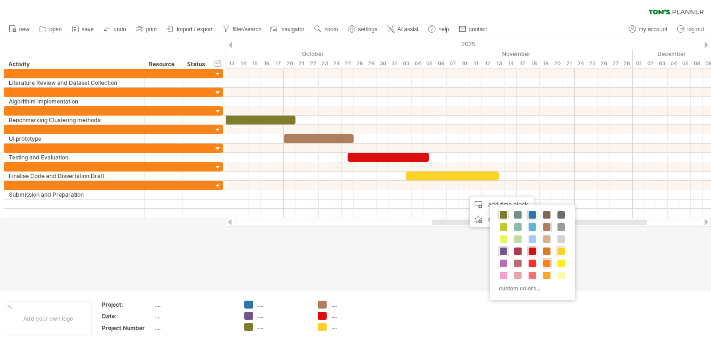
click at [547, 264] on span at bounding box center [546, 262] width 7 height 7
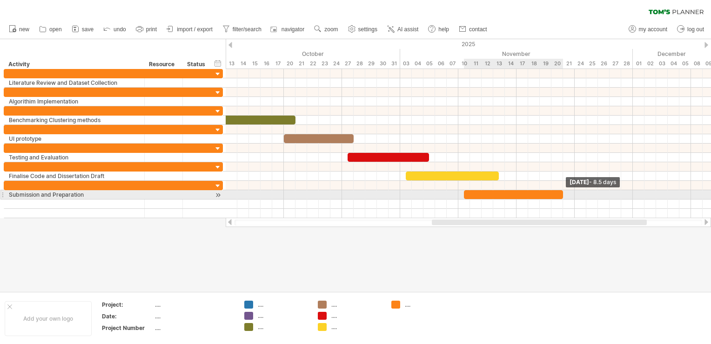
drag, startPoint x: 475, startPoint y: 194, endPoint x: 564, endPoint y: 196, distance: 89.4
click at [564, 196] on span at bounding box center [563, 194] width 4 height 9
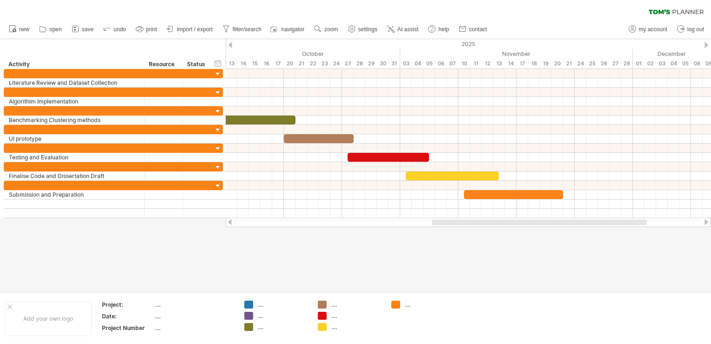
click at [489, 252] on div at bounding box center [355, 165] width 711 height 252
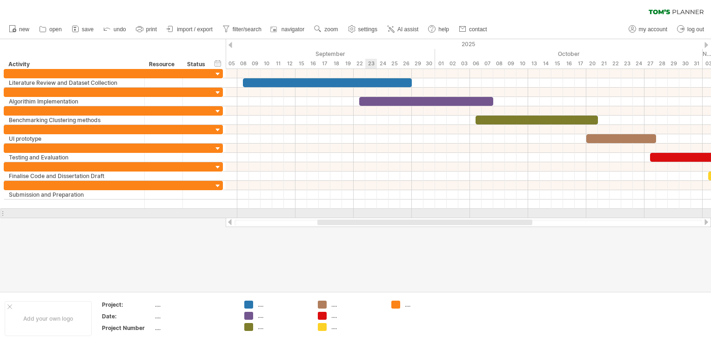
drag, startPoint x: 482, startPoint y: 222, endPoint x: 336, endPoint y: 218, distance: 146.2
click at [336, 218] on div at bounding box center [469, 221] width 486 height 9
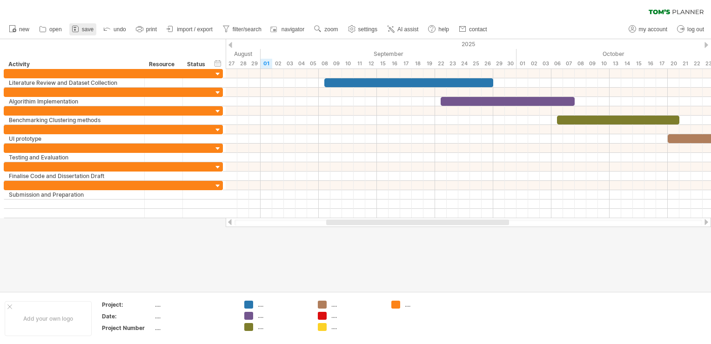
click at [76, 32] on icon at bounding box center [75, 29] width 6 height 6
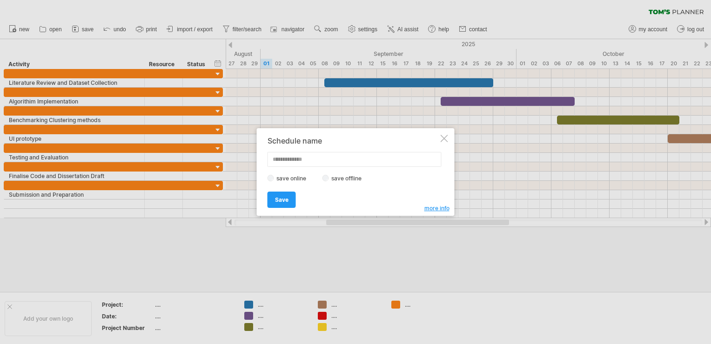
click at [290, 160] on input "text" at bounding box center [355, 159] width 174 height 15
type input "**********"
click at [285, 196] on span "Save" at bounding box center [281, 199] width 13 height 7
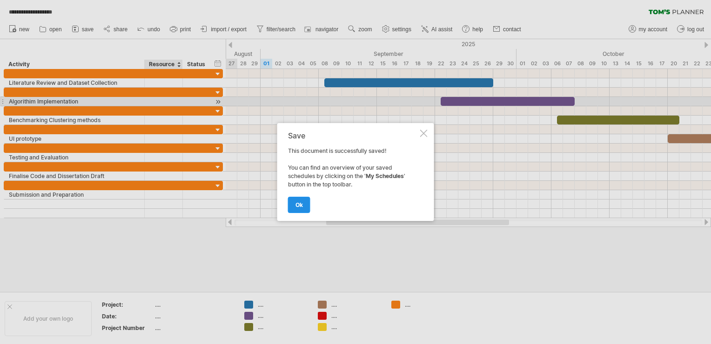
click at [296, 203] on span "ok" at bounding box center [299, 204] width 7 height 7
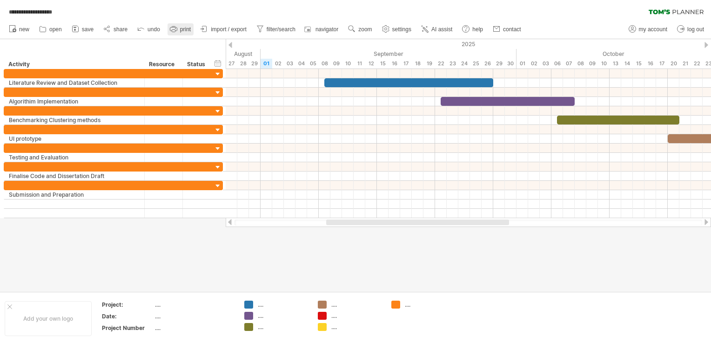
click at [171, 32] on icon at bounding box center [173, 28] width 9 height 9
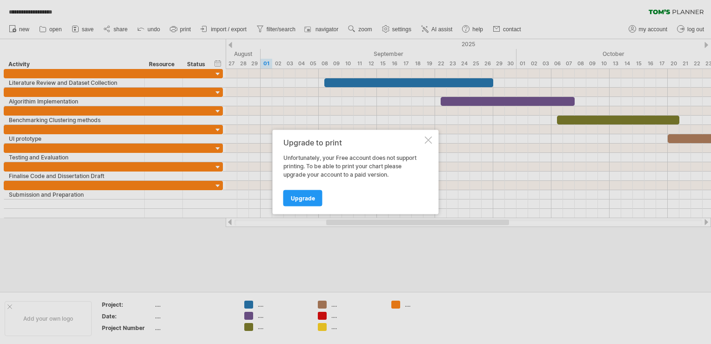
click at [431, 143] on div at bounding box center [428, 139] width 7 height 7
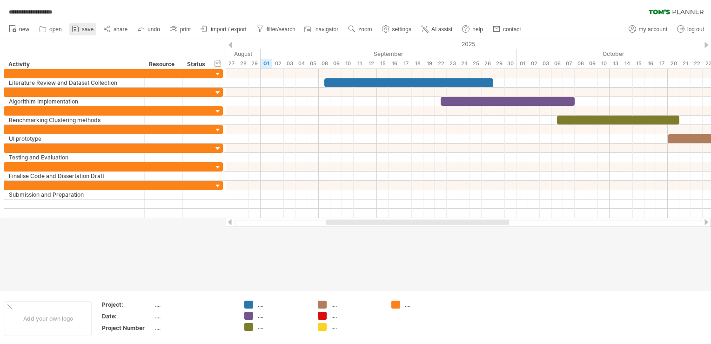
click at [73, 27] on icon at bounding box center [75, 29] width 6 height 6
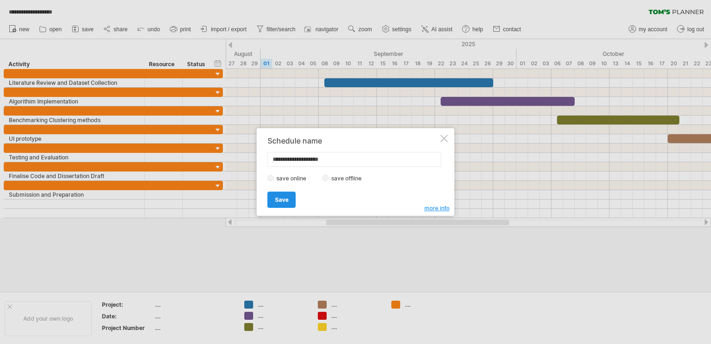
click at [279, 196] on span "Save" at bounding box center [281, 199] width 13 height 7
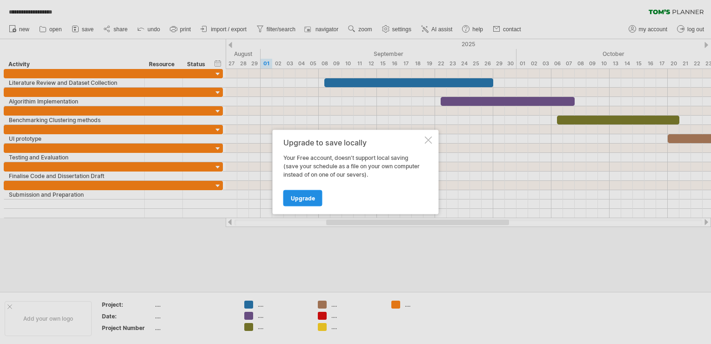
click at [300, 195] on span "Upgrade" at bounding box center [303, 198] width 24 height 7
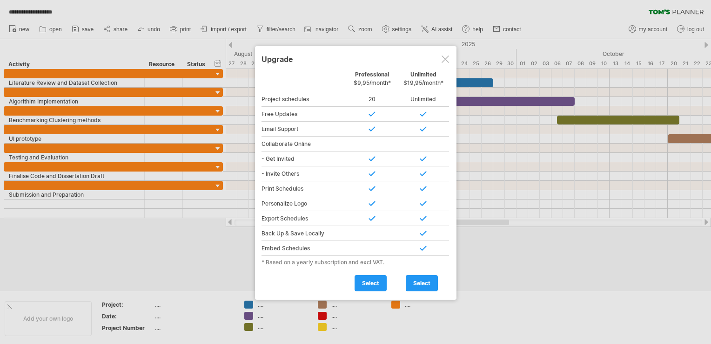
click at [445, 59] on div at bounding box center [445, 58] width 7 height 7
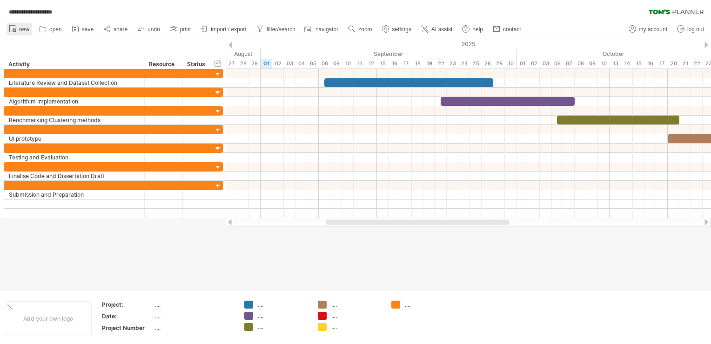
click at [22, 29] on span "new" at bounding box center [24, 29] width 10 height 7
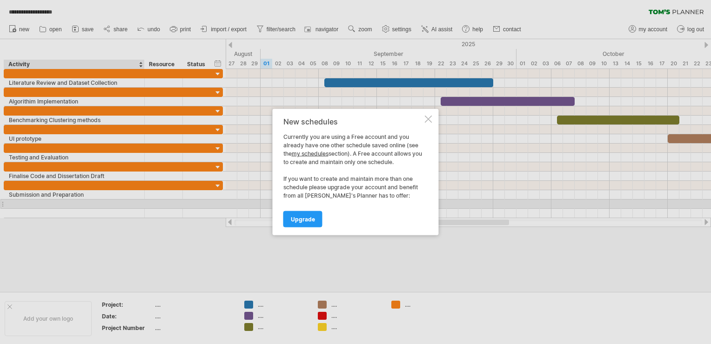
click at [430, 117] on div at bounding box center [428, 118] width 7 height 7
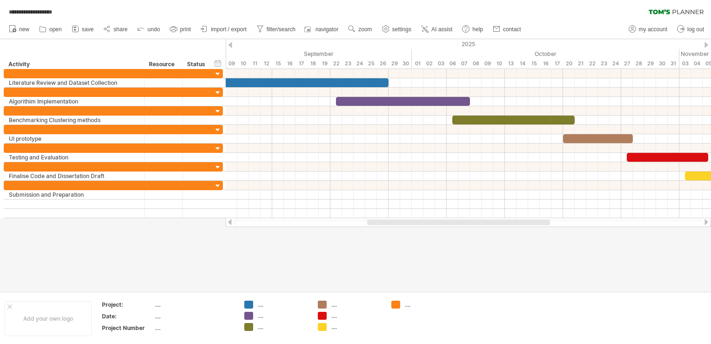
drag, startPoint x: 356, startPoint y: 221, endPoint x: 397, endPoint y: 247, distance: 48.3
click at [397, 247] on div "**********" at bounding box center [355, 172] width 711 height 344
click at [81, 29] on link "save" at bounding box center [82, 29] width 27 height 12
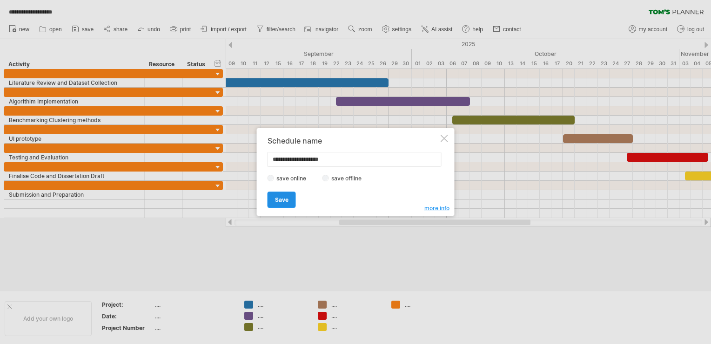
click at [281, 198] on span "Save" at bounding box center [281, 199] width 13 height 7
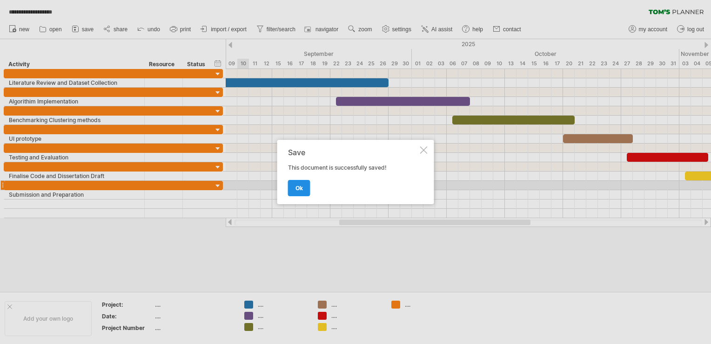
click at [298, 191] on span "ok" at bounding box center [299, 187] width 7 height 7
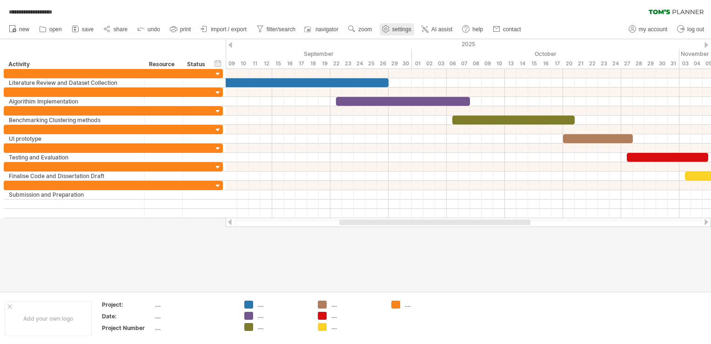
click at [389, 33] on use at bounding box center [385, 28] width 9 height 9
select select "*"
select select "**"
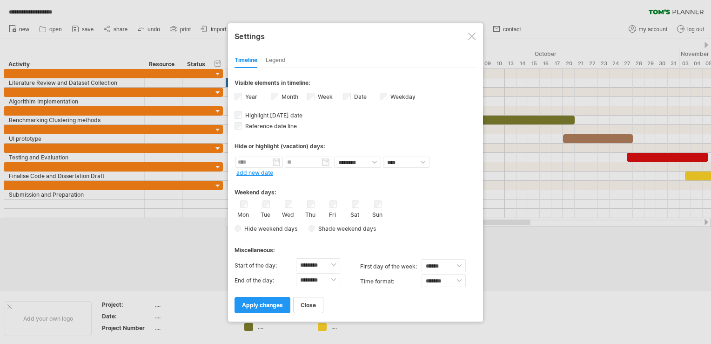
click at [472, 33] on div at bounding box center [471, 36] width 7 height 7
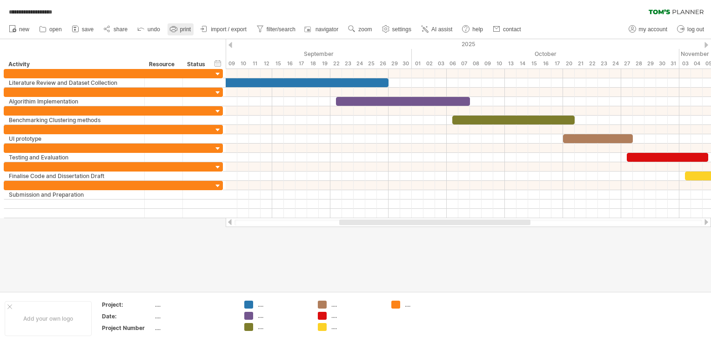
click at [170, 31] on icon at bounding box center [173, 28] width 9 height 9
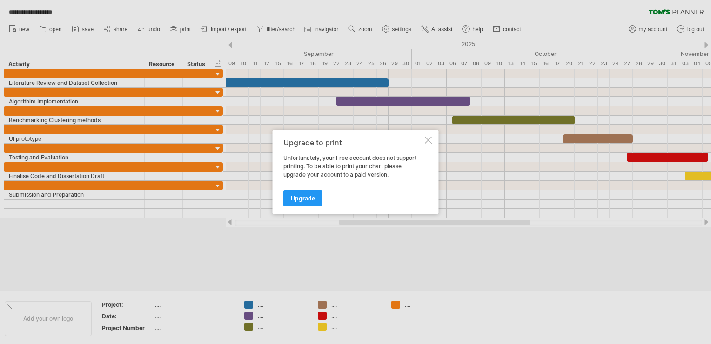
click at [431, 143] on div at bounding box center [428, 139] width 7 height 7
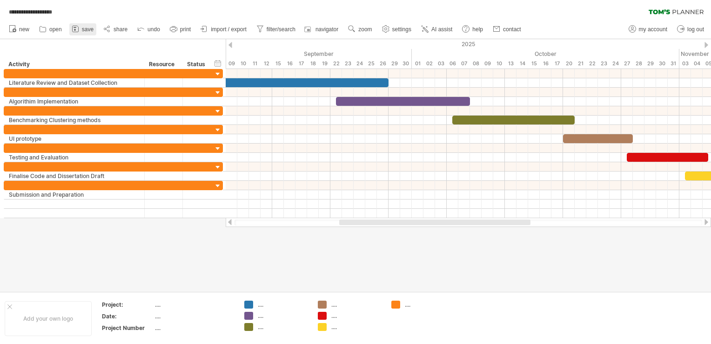
click at [76, 30] on icon at bounding box center [75, 28] width 9 height 9
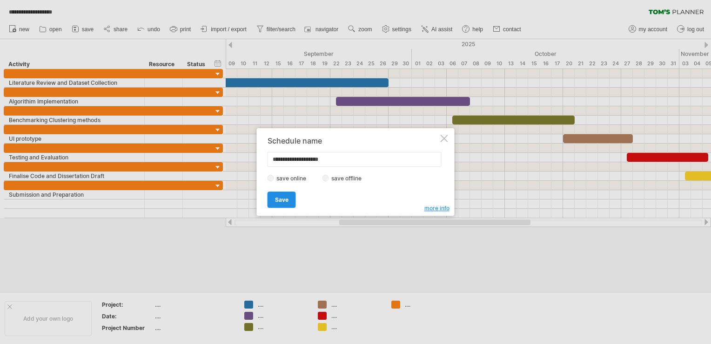
click at [283, 198] on span "Save" at bounding box center [281, 199] width 13 height 7
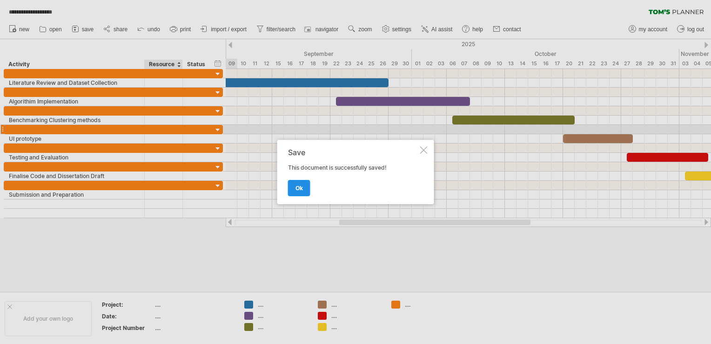
click at [291, 189] on link "ok" at bounding box center [299, 188] width 22 height 16
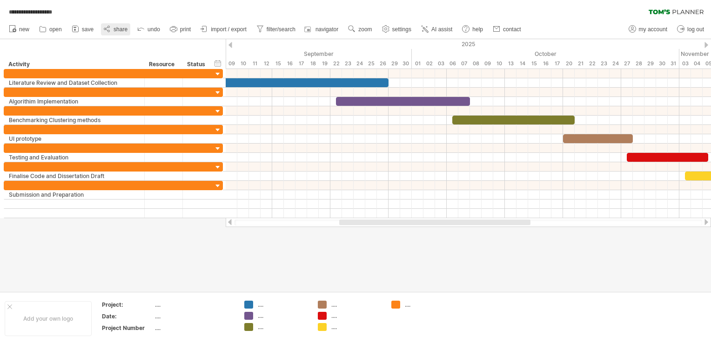
click at [110, 28] on icon at bounding box center [106, 28] width 9 height 9
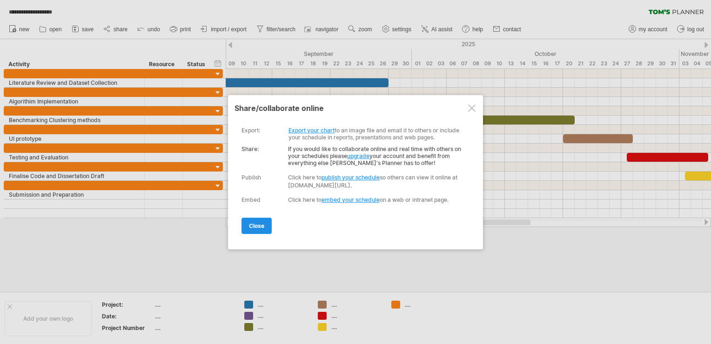
click at [258, 224] on span "close" at bounding box center [256, 225] width 15 height 7
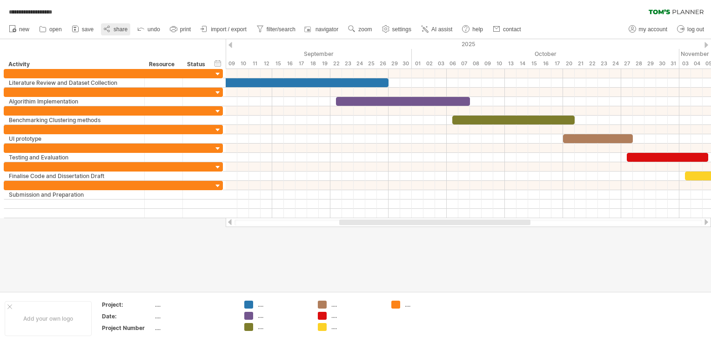
click at [108, 30] on icon at bounding box center [106, 28] width 9 height 9
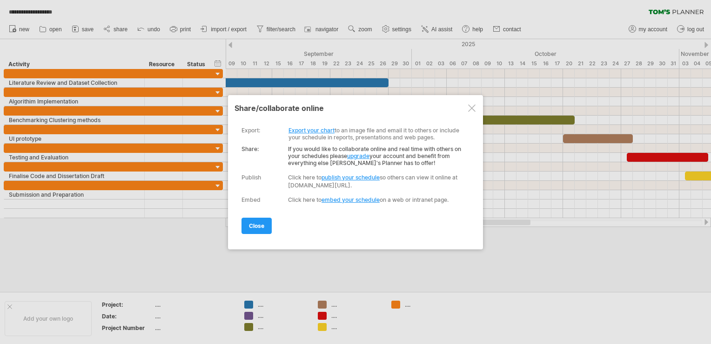
click at [313, 130] on link "Export your chart" at bounding box center [312, 130] width 46 height 7
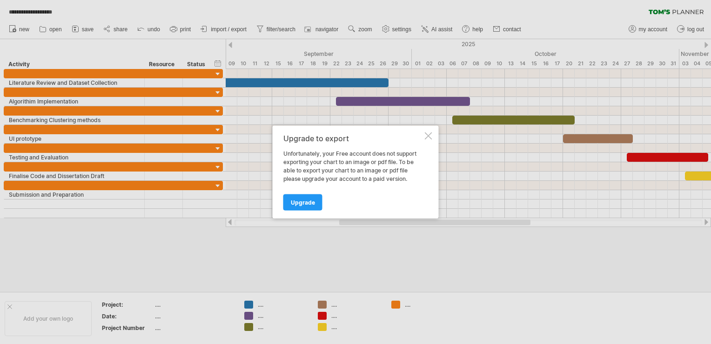
click at [432, 134] on div at bounding box center [428, 135] width 7 height 7
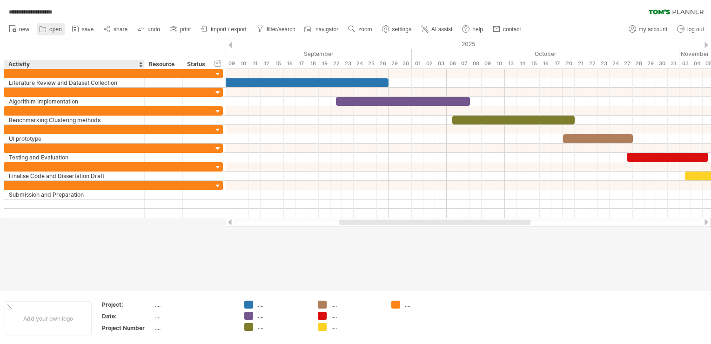
click at [45, 34] on link "open" at bounding box center [51, 29] width 28 height 12
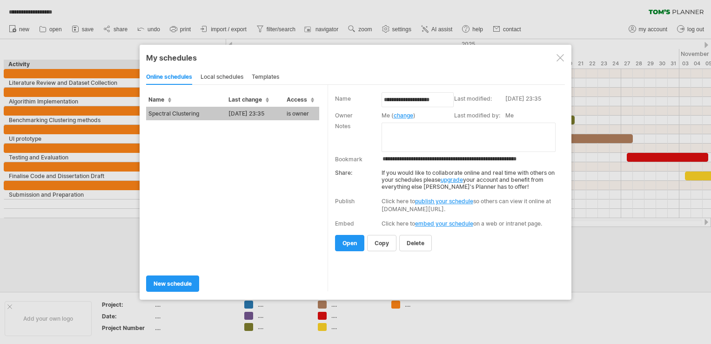
click at [202, 76] on div "local schedules" at bounding box center [222, 77] width 43 height 15
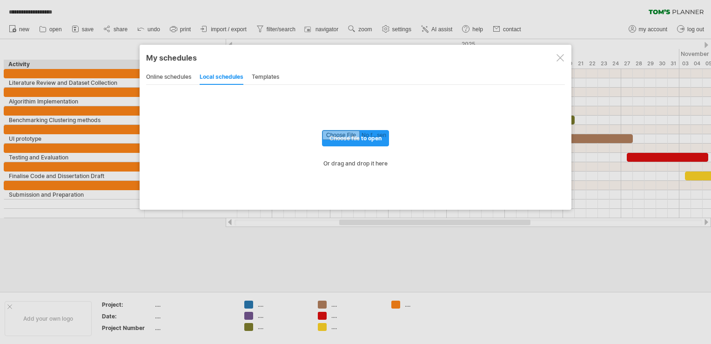
click at [158, 76] on div "online schedules" at bounding box center [168, 77] width 45 height 15
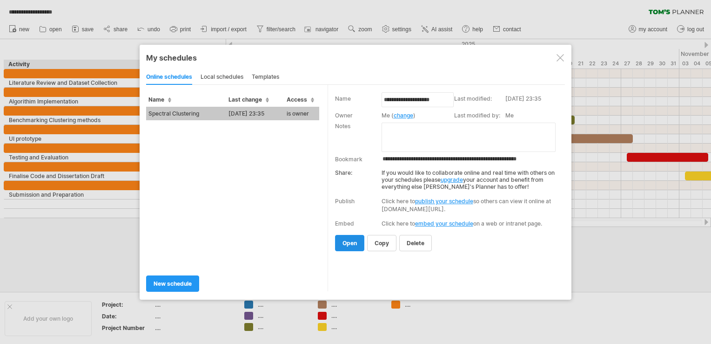
click at [352, 241] on span "open" at bounding box center [350, 242] width 14 height 7
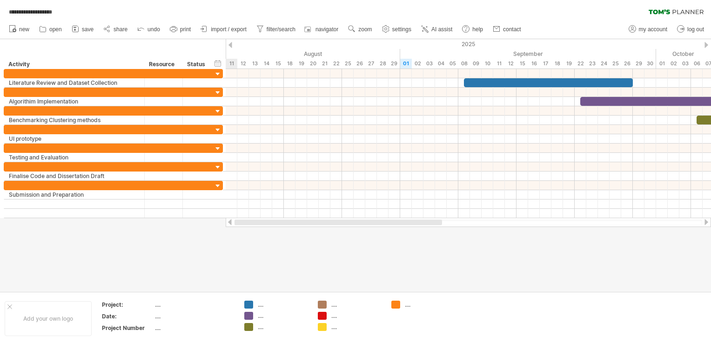
drag, startPoint x: 380, startPoint y: 222, endPoint x: 261, endPoint y: 248, distance: 122.4
click at [261, 248] on div "**********" at bounding box center [355, 172] width 711 height 344
click at [213, 30] on span "import / export" at bounding box center [229, 29] width 36 height 7
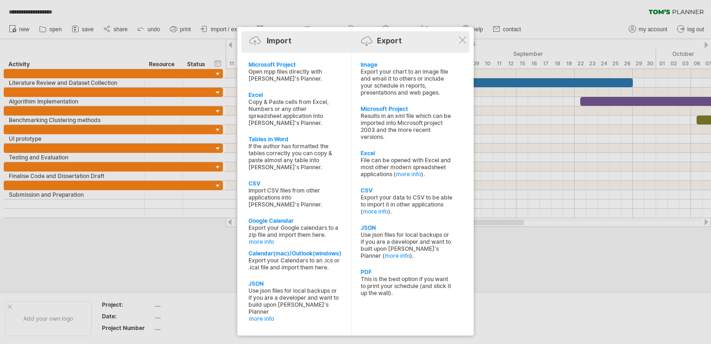
click at [462, 44] on div "Import Export" at bounding box center [355, 42] width 223 height 14
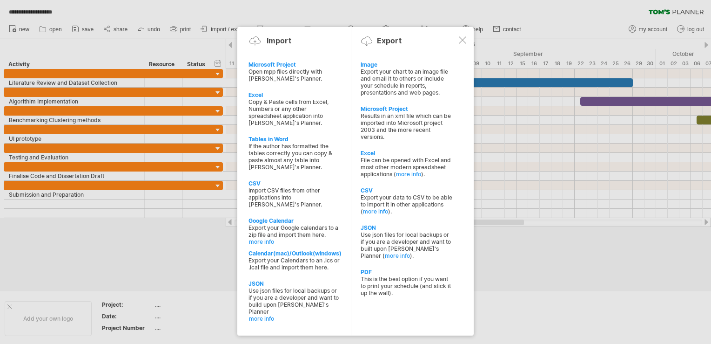
click at [463, 41] on div at bounding box center [462, 39] width 7 height 7
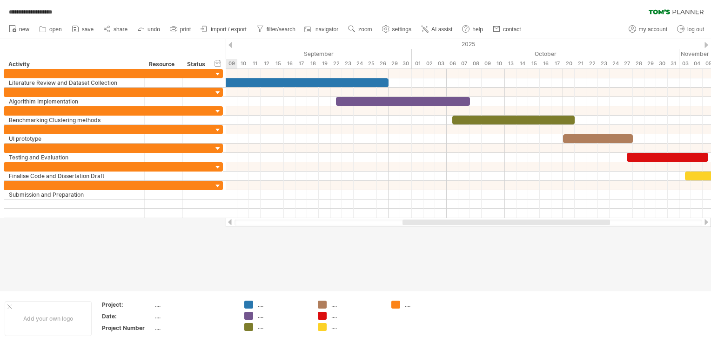
drag, startPoint x: 372, startPoint y: 220, endPoint x: 457, endPoint y: 236, distance: 86.1
click at [457, 236] on div "**********" at bounding box center [355, 172] width 711 height 344
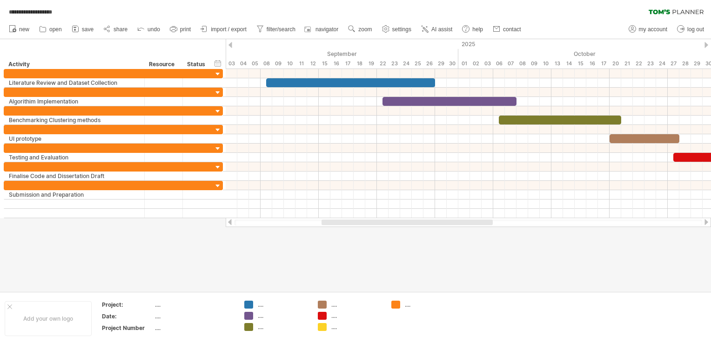
drag, startPoint x: 460, startPoint y: 221, endPoint x: 434, endPoint y: 232, distance: 28.5
click at [434, 232] on div "**********" at bounding box center [355, 172] width 711 height 344
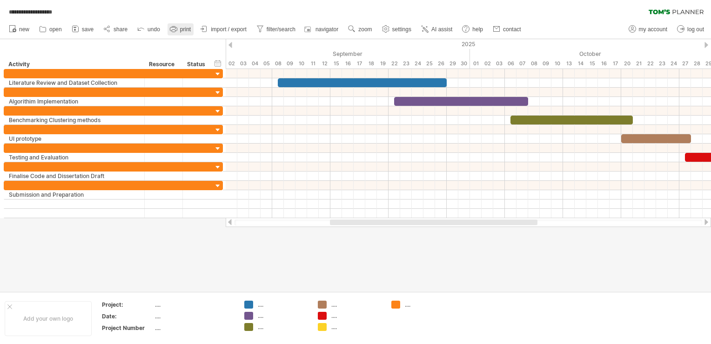
click at [188, 26] on span "print" at bounding box center [185, 29] width 11 height 7
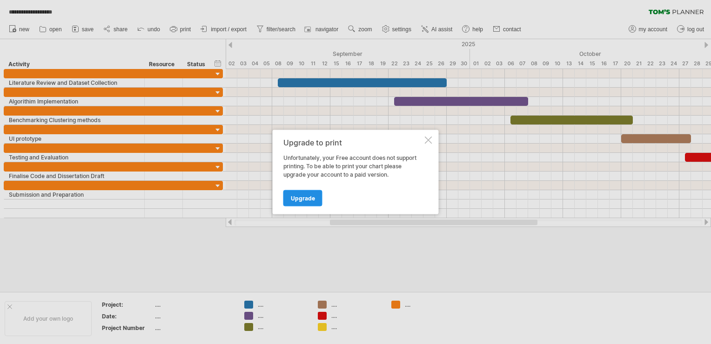
click at [291, 201] on span "Upgrade" at bounding box center [303, 198] width 24 height 7
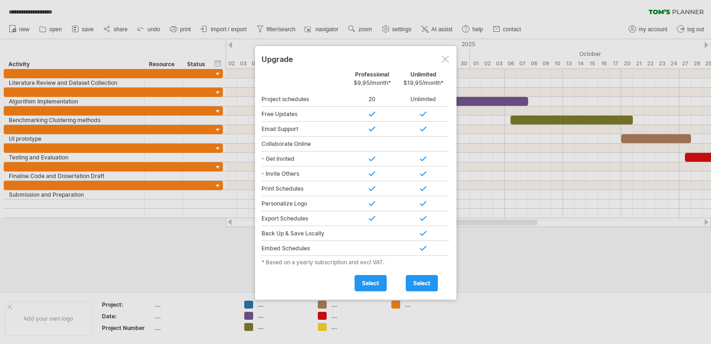
click at [445, 61] on div at bounding box center [445, 58] width 7 height 7
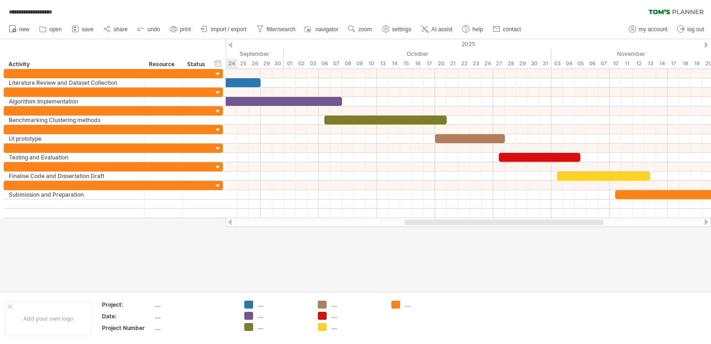
drag, startPoint x: 419, startPoint y: 223, endPoint x: 480, endPoint y: 247, distance: 65.9
click at [480, 247] on div "**********" at bounding box center [355, 172] width 711 height 344
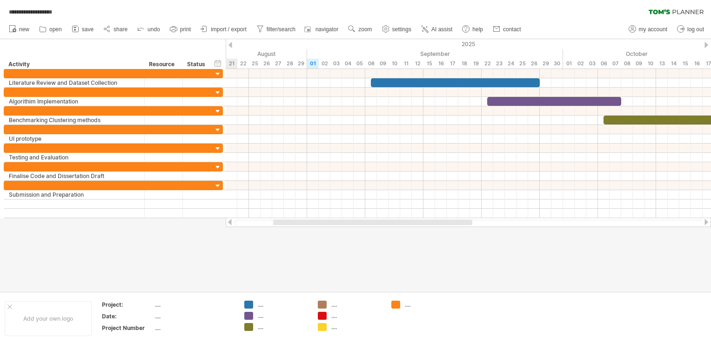
drag, startPoint x: 459, startPoint y: 221, endPoint x: 356, endPoint y: 228, distance: 104.0
click at [356, 228] on div "**********" at bounding box center [355, 172] width 711 height 344
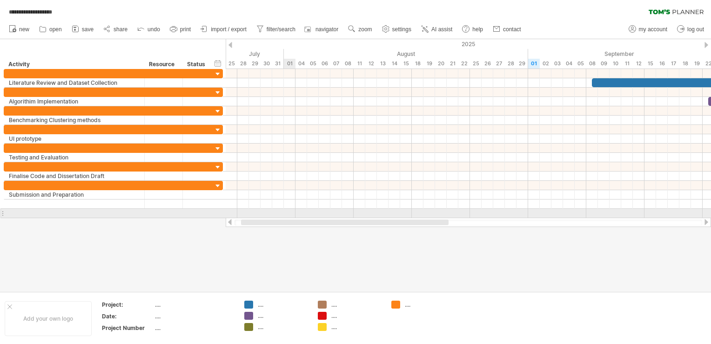
drag, startPoint x: 371, startPoint y: 221, endPoint x: 289, endPoint y: 214, distance: 82.3
click at [289, 214] on div "**********" at bounding box center [355, 172] width 711 height 344
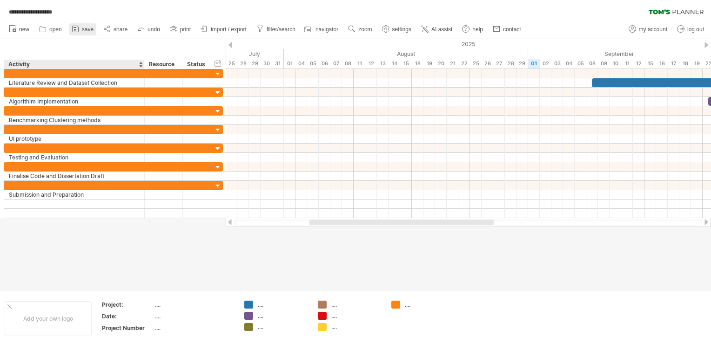
click at [78, 34] on div at bounding box center [75, 29] width 9 height 9
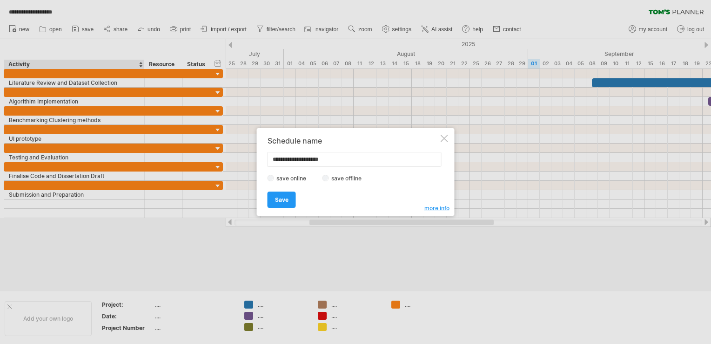
click at [330, 180] on label "save offline" at bounding box center [349, 178] width 40 height 7
click at [452, 138] on div "**********" at bounding box center [356, 172] width 198 height 88
click at [450, 141] on div "**********" at bounding box center [356, 172] width 198 height 88
click at [445, 140] on div at bounding box center [444, 138] width 7 height 7
